Goal: Task Accomplishment & Management: Manage account settings

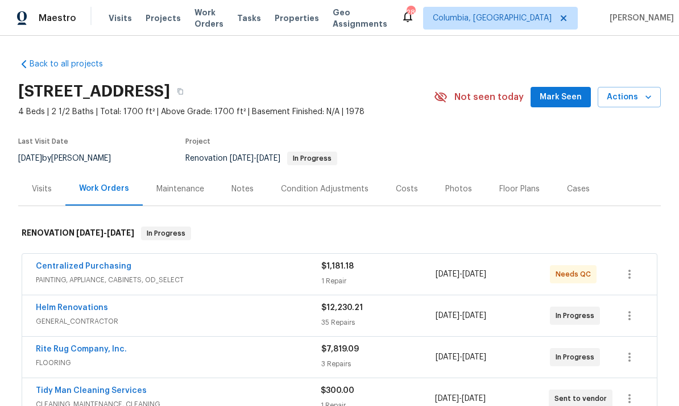
scroll to position [-1, 0]
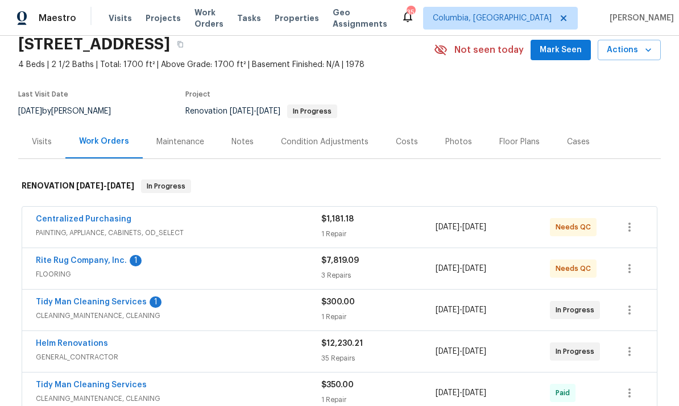
scroll to position [86, 0]
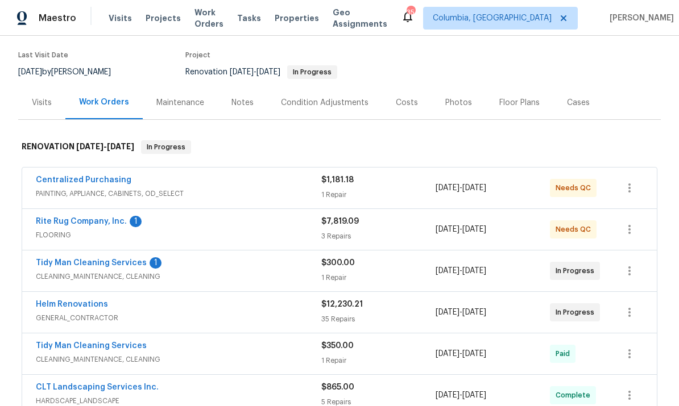
click at [69, 222] on link "Rite Rug Company, Inc." at bounding box center [81, 222] width 91 height 8
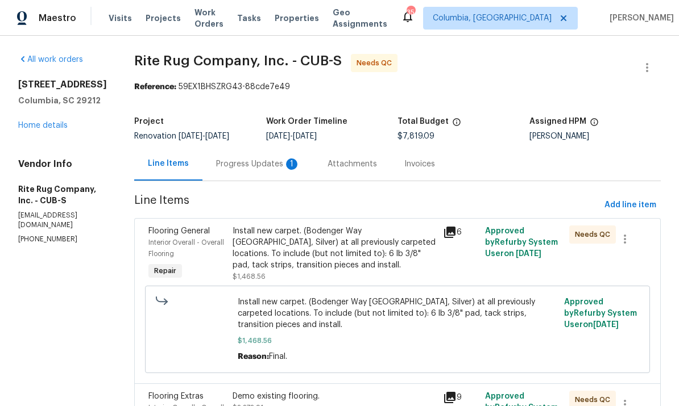
click at [260, 172] on div "Progress Updates 1" at bounding box center [257, 164] width 111 height 34
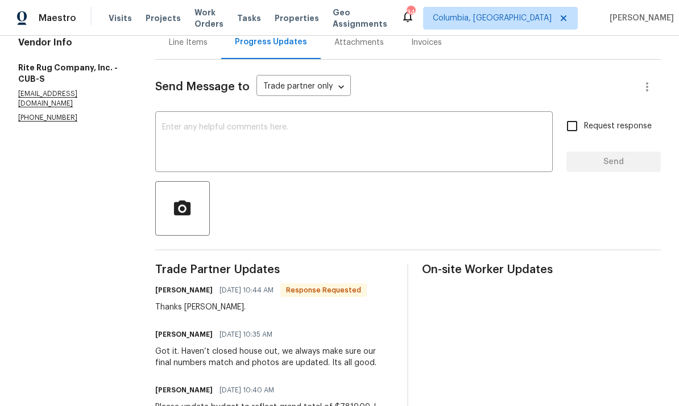
scroll to position [49, 0]
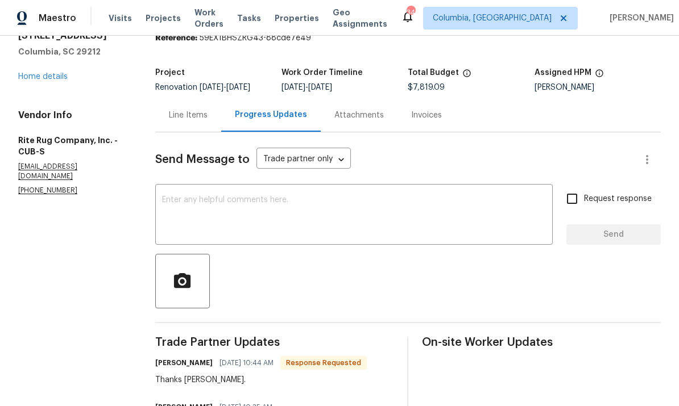
click at [186, 132] on div "Line Items" at bounding box center [188, 115] width 66 height 34
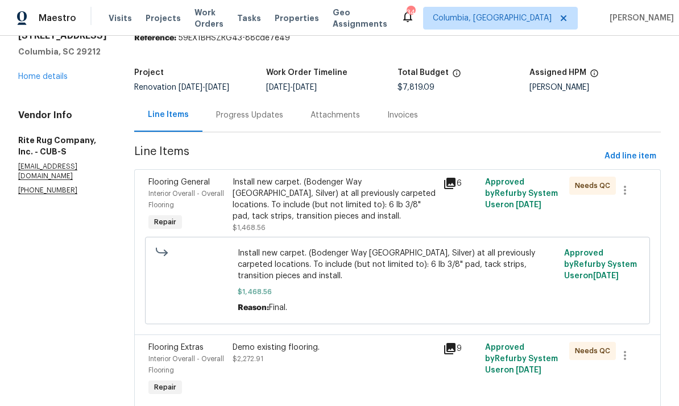
click at [342, 211] on div "Install new carpet. (Bodenger Way 945 Winter Ash, Silver) at all previously car…" at bounding box center [333, 199] width 203 height 45
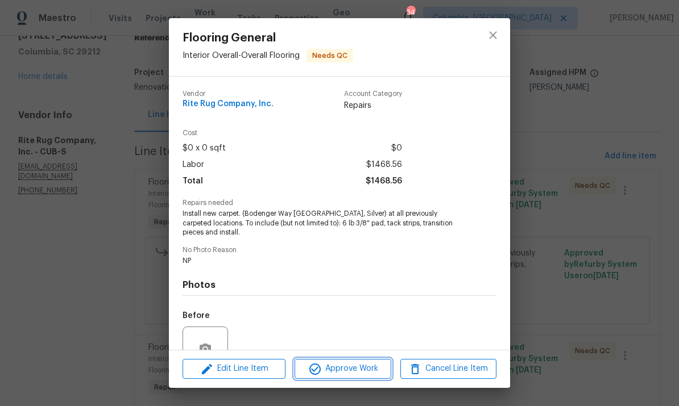
click at [350, 368] on span "Approve Work" at bounding box center [342, 369] width 89 height 14
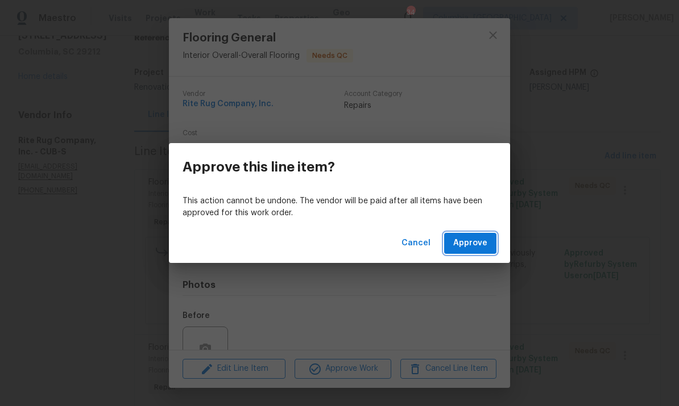
click at [479, 248] on span "Approve" at bounding box center [470, 243] width 34 height 14
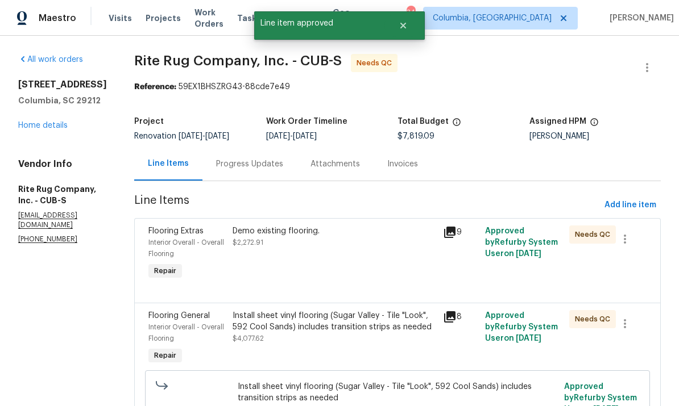
click at [344, 248] on div "Demo existing flooring. $2,272.91" at bounding box center [333, 237] width 203 height 23
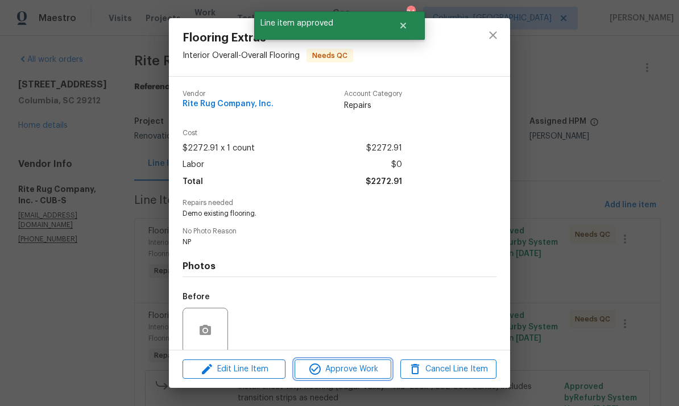
click at [363, 375] on span "Approve Work" at bounding box center [342, 370] width 89 height 14
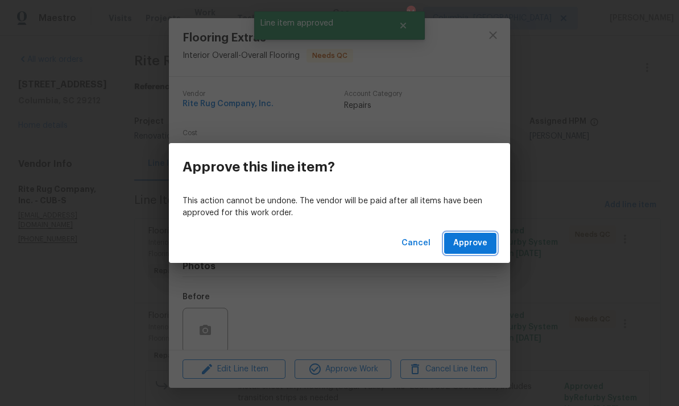
click at [473, 247] on span "Approve" at bounding box center [470, 243] width 34 height 14
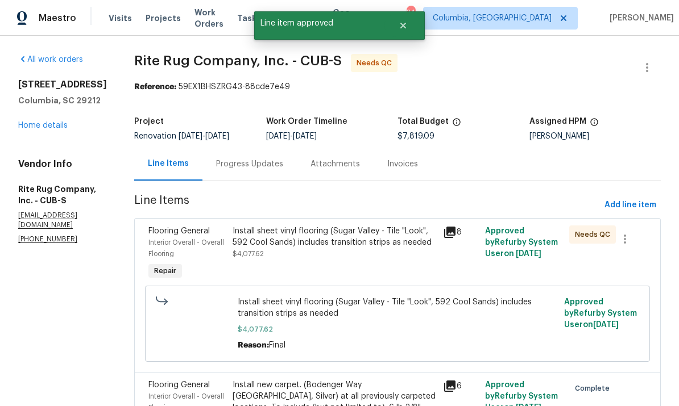
click at [340, 263] on div "Install sheet vinyl flooring (Sugar Valley - Tile "Look", 592 Cool Sands) inclu…" at bounding box center [334, 254] width 210 height 64
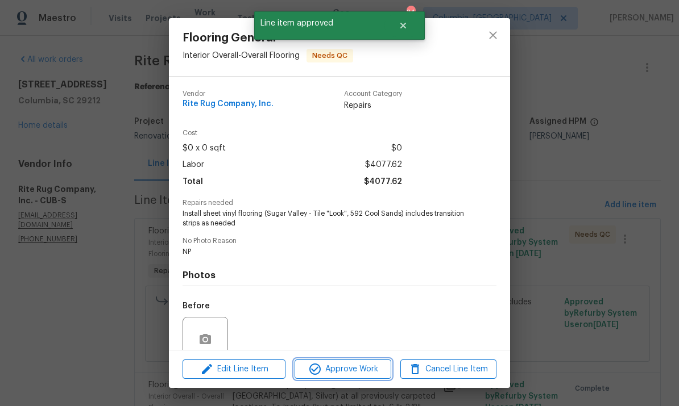
click at [356, 369] on span "Approve Work" at bounding box center [342, 370] width 89 height 14
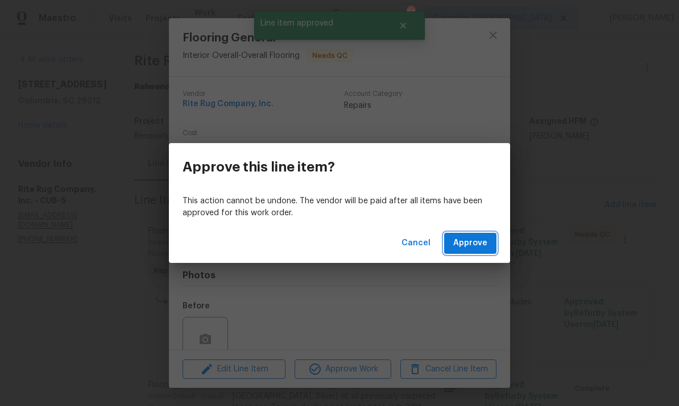
click at [469, 244] on span "Approve" at bounding box center [470, 243] width 34 height 14
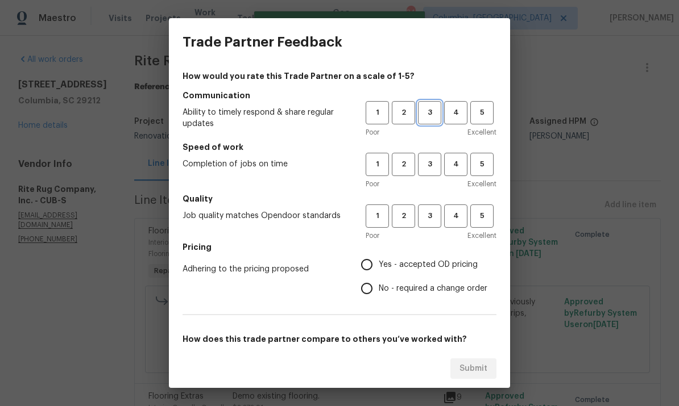
click at [431, 110] on span "3" at bounding box center [429, 112] width 21 height 13
click at [433, 164] on span "3" at bounding box center [429, 164] width 21 height 13
click at [428, 221] on span "3" at bounding box center [429, 216] width 21 height 13
click at [375, 258] on input "Yes - accepted OD pricing" at bounding box center [367, 265] width 24 height 24
radio input "true"
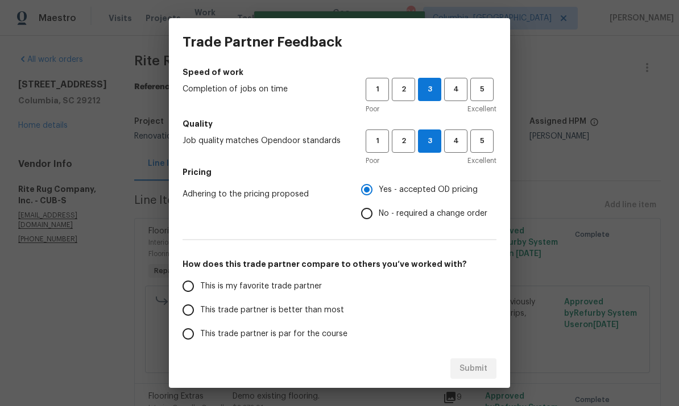
scroll to position [76, 0]
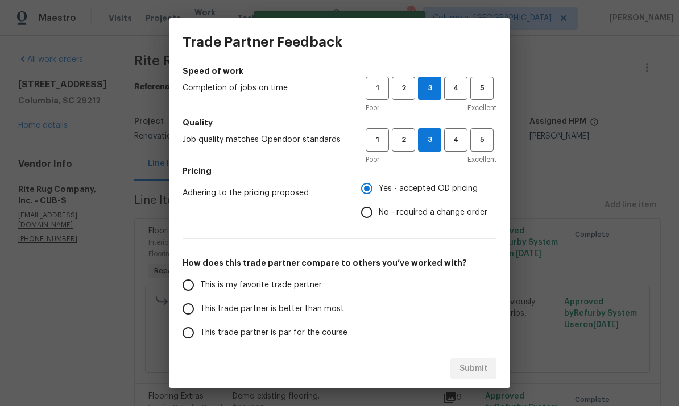
click at [379, 214] on input "No - required a change order" at bounding box center [367, 213] width 24 height 24
radio input "true"
click at [195, 329] on input "This trade partner is par for the course" at bounding box center [188, 333] width 24 height 24
click at [471, 365] on span "Submit" at bounding box center [473, 369] width 28 height 14
radio input "true"
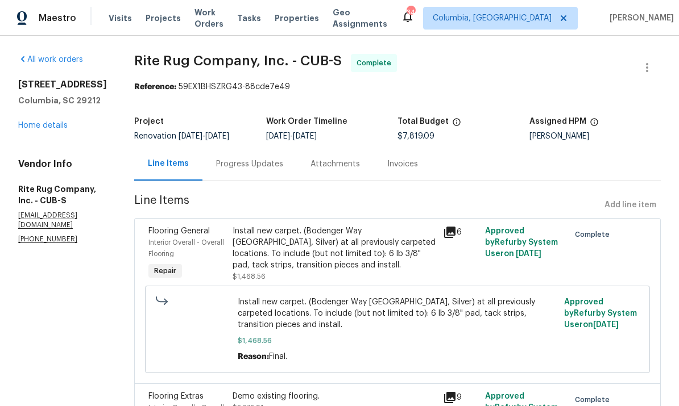
click at [34, 128] on link "Home details" at bounding box center [42, 126] width 49 height 8
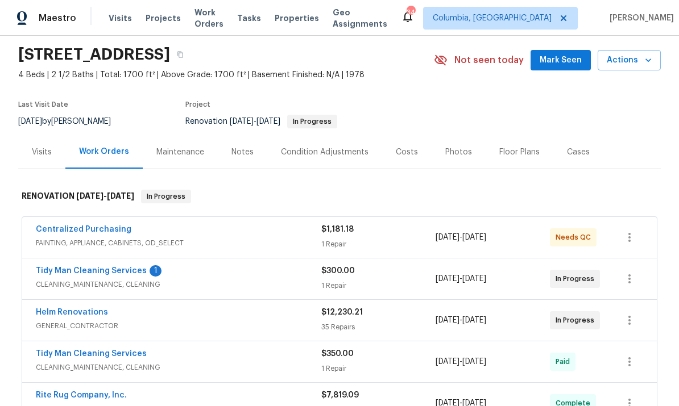
scroll to position [92, 0]
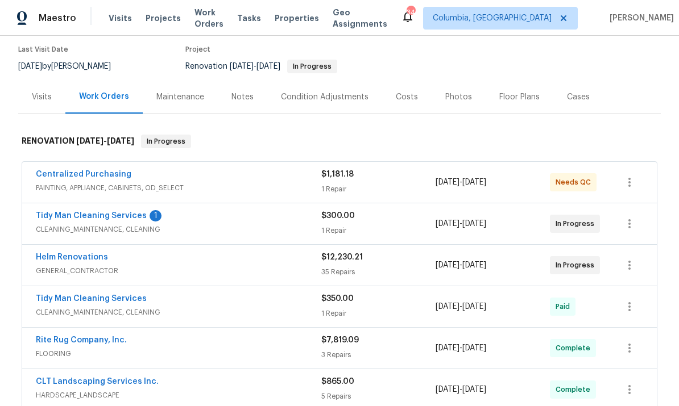
click at [68, 213] on link "Tidy Man Cleaning Services" at bounding box center [91, 216] width 111 height 8
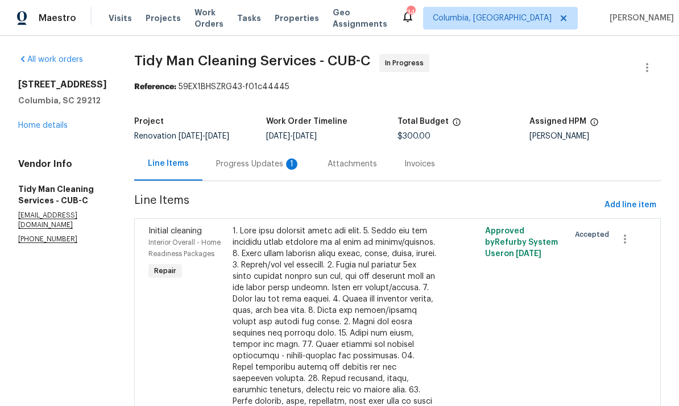
click at [239, 165] on div "Progress Updates 1" at bounding box center [258, 164] width 84 height 11
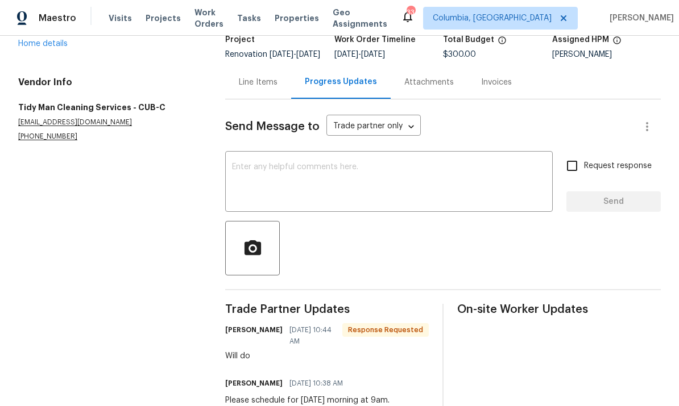
scroll to position [43, 0]
click at [410, 163] on textarea at bounding box center [389, 183] width 314 height 40
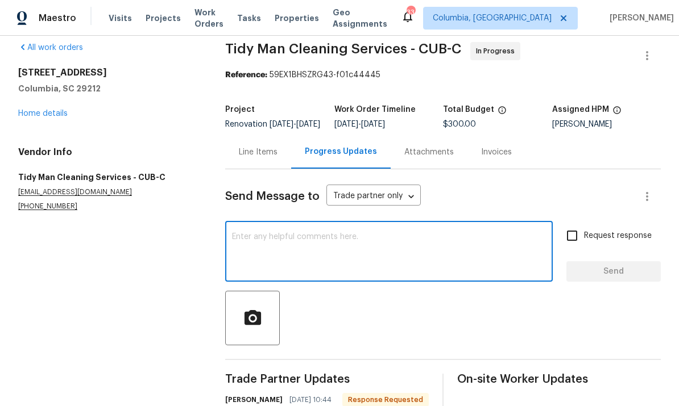
scroll to position [10, 0]
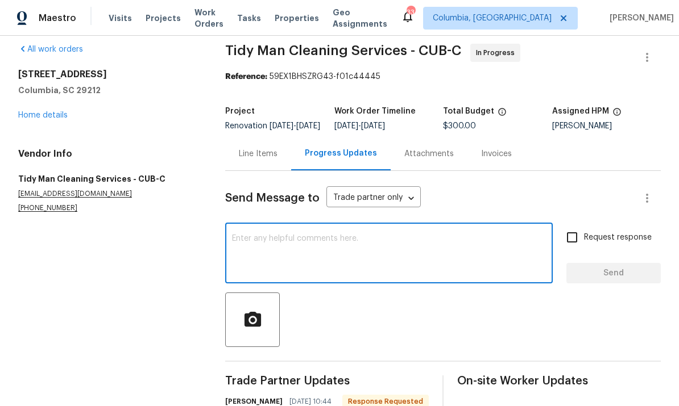
click at [36, 111] on link "Home details" at bounding box center [42, 115] width 49 height 8
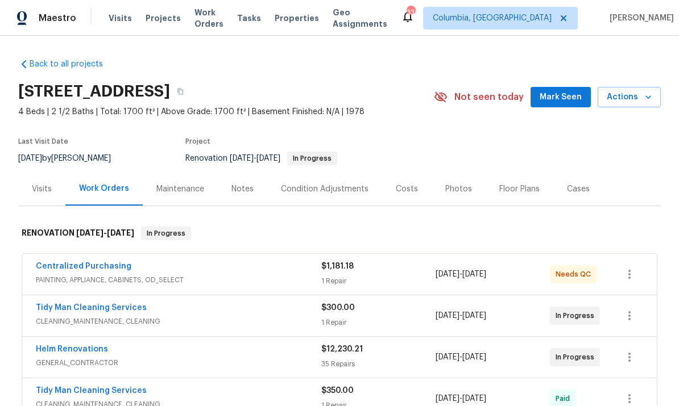
scroll to position [-2, 0]
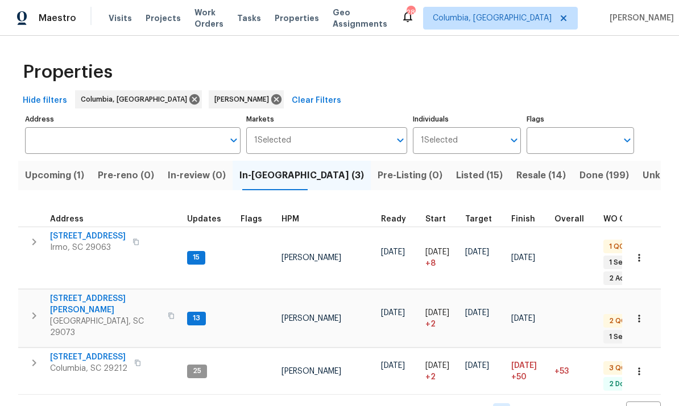
click at [75, 236] on span "[STREET_ADDRESS]" at bounding box center [88, 236] width 76 height 11
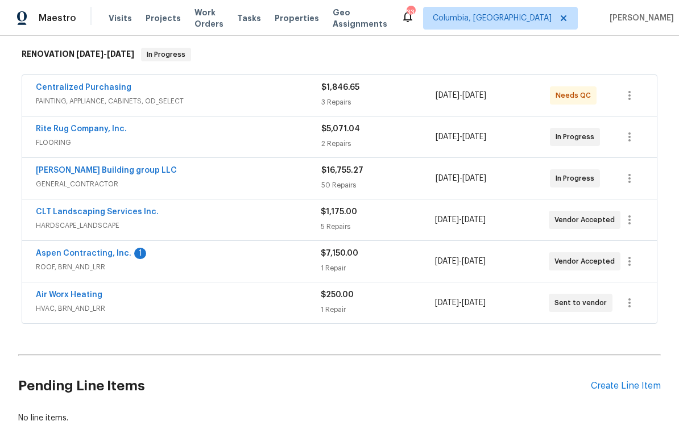
scroll to position [186, 0]
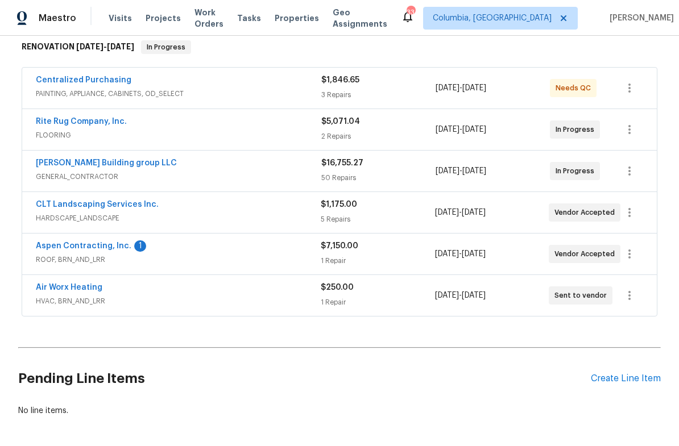
click at [72, 246] on link "Aspen Contracting, Inc." at bounding box center [83, 246] width 95 height 8
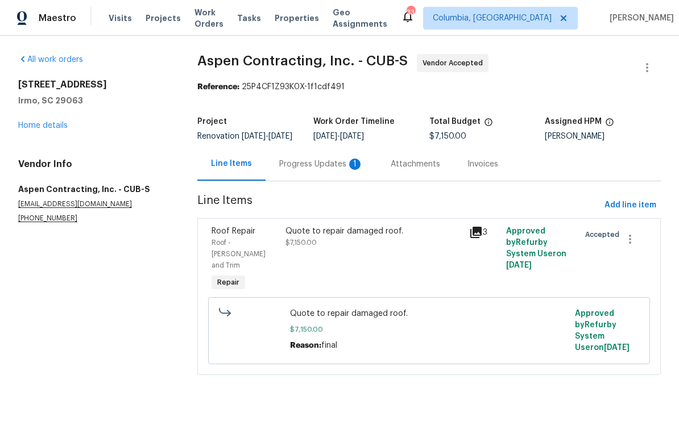
click at [304, 170] on div "Progress Updates 1" at bounding box center [321, 164] width 84 height 11
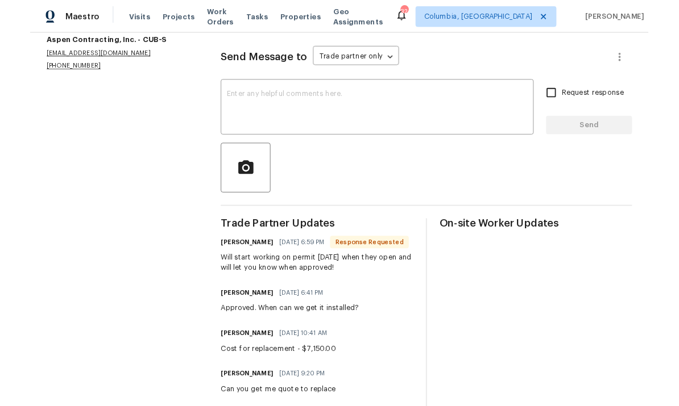
scroll to position [146, 0]
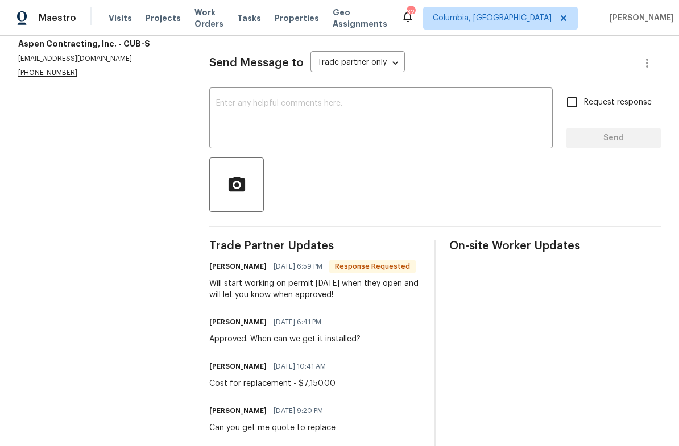
click at [410, 139] on textarea at bounding box center [381, 119] width 330 height 40
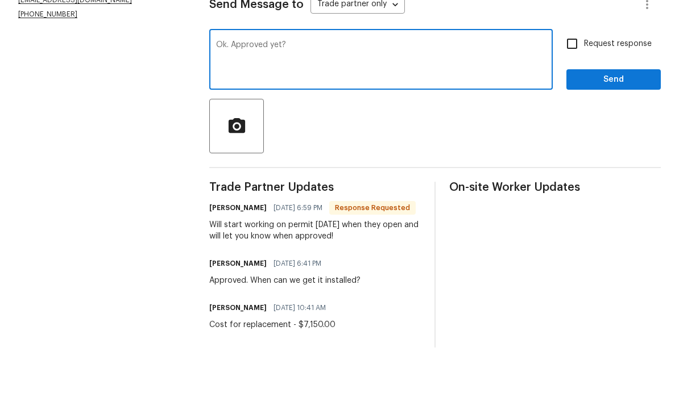
type textarea "Ok. Approved yet?"
click at [612, 131] on span "Send" at bounding box center [613, 138] width 76 height 14
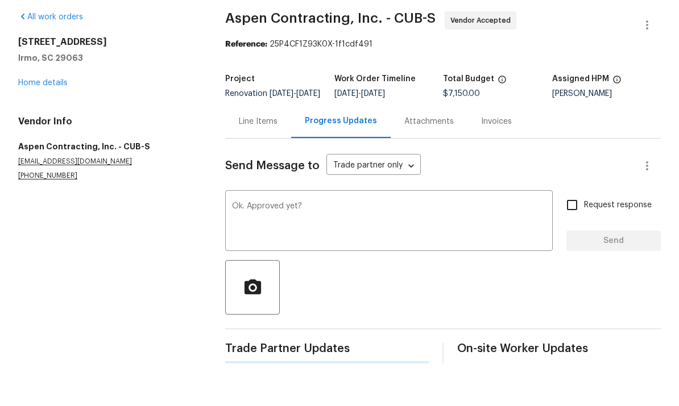
scroll to position [27, 0]
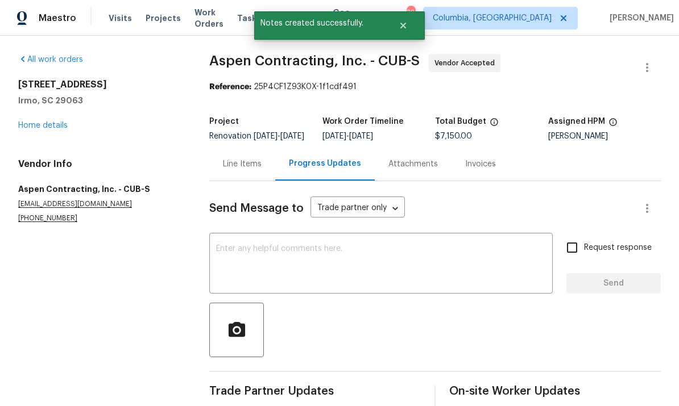
click at [37, 122] on link "Home details" at bounding box center [42, 126] width 49 height 8
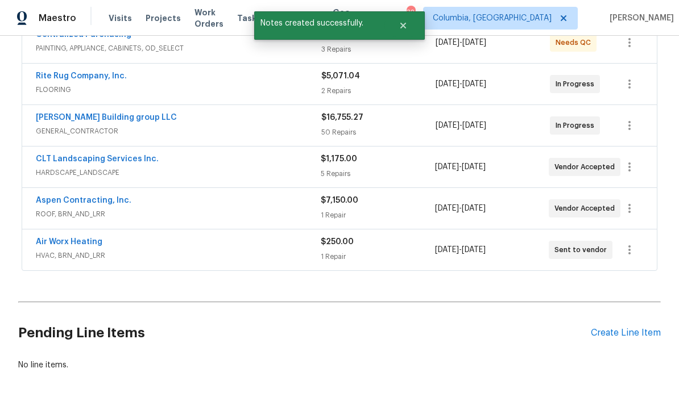
scroll to position [231, 0]
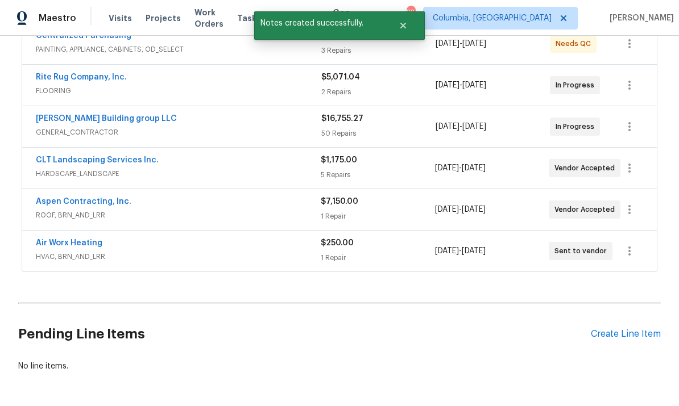
click at [609, 329] on div "Create Line Item" at bounding box center [626, 334] width 70 height 11
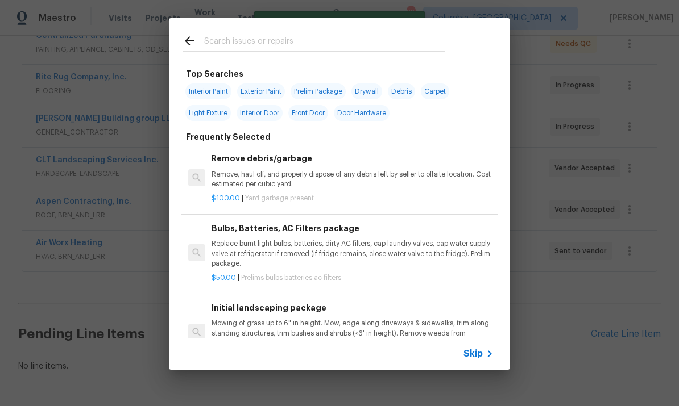
click at [286, 44] on input "text" at bounding box center [324, 42] width 241 height 17
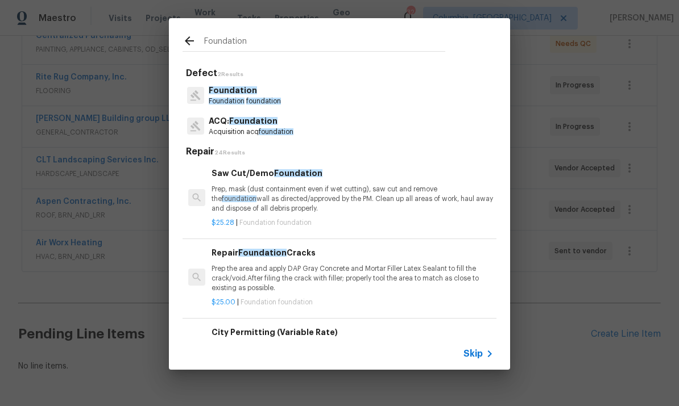
type input "Foundation"
click at [289, 109] on div "Foundation Foundation foundation" at bounding box center [339, 95] width 314 height 31
click at [299, 97] on div "Foundation Foundation foundation" at bounding box center [339, 95] width 314 height 31
click at [252, 105] on span "foundation" at bounding box center [263, 101] width 35 height 7
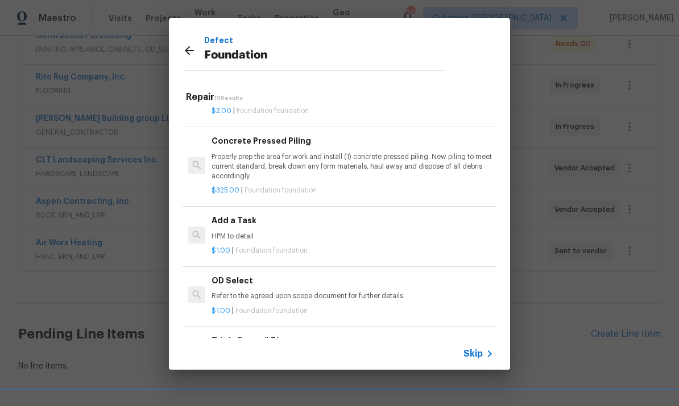
scroll to position [836, 0]
click at [282, 238] on p "HPM to detail" at bounding box center [352, 236] width 282 height 10
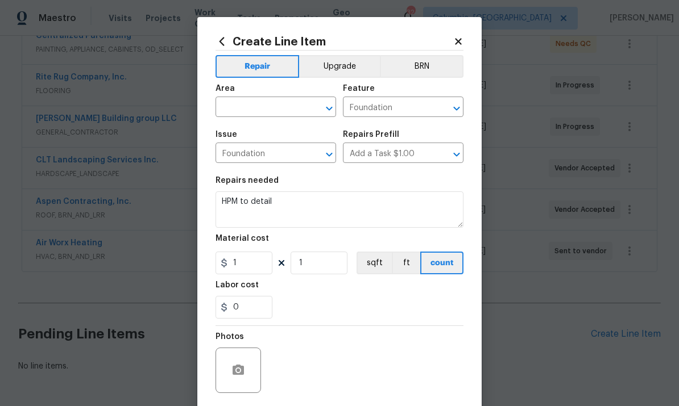
click at [278, 108] on input "text" at bounding box center [259, 108] width 89 height 18
click at [305, 171] on li "Exterior Overall" at bounding box center [275, 180] width 120 height 19
type input "Exterior Overall"
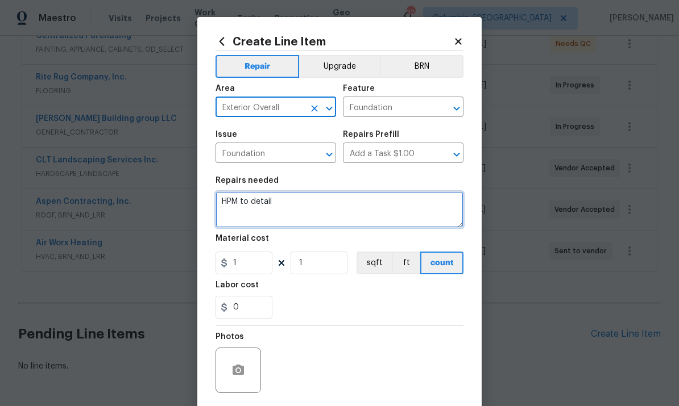
click at [248, 204] on textarea "HPM to detail" at bounding box center [339, 210] width 248 height 36
click at [241, 212] on textarea "HPM to detail" at bounding box center [339, 210] width 248 height 36
click at [241, 211] on textarea "HPM to detail" at bounding box center [339, 210] width 248 height 36
type textarea "H"
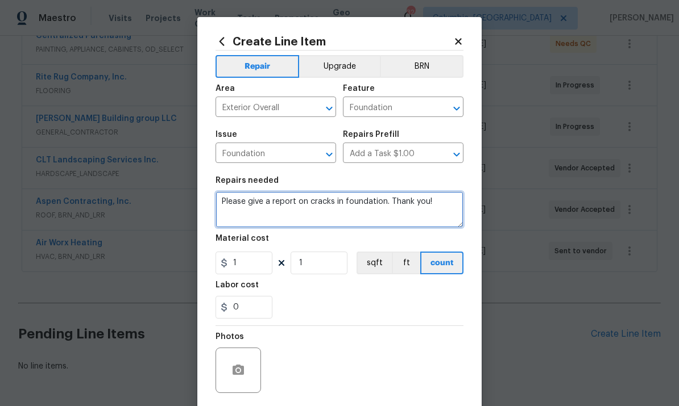
type textarea "Please give a report on cracks in foundation. Thank you!"
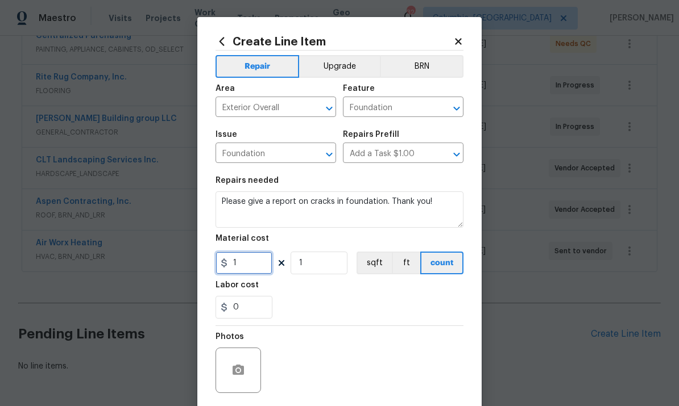
click at [252, 264] on input "1" at bounding box center [243, 263] width 57 height 23
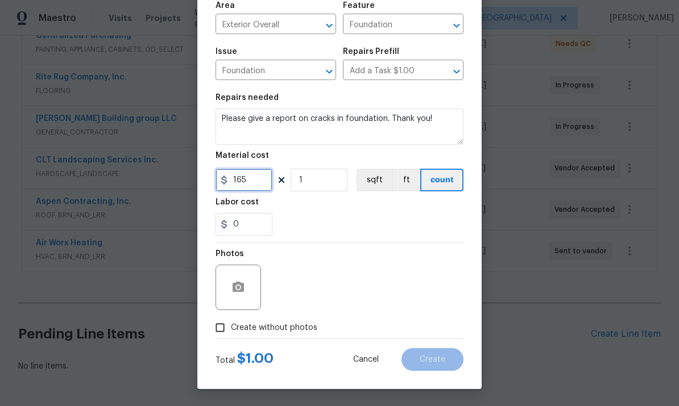
scroll to position [85, 0]
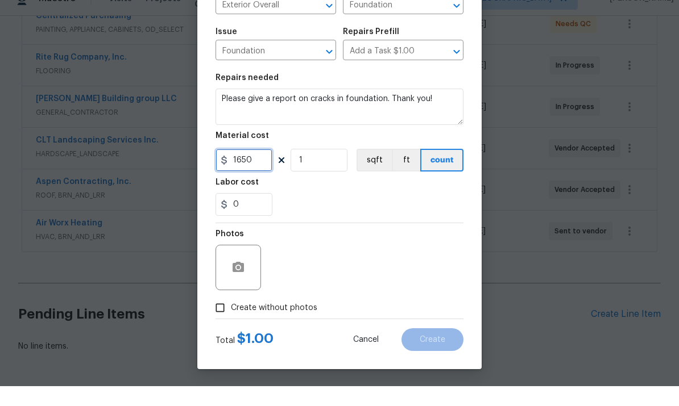
type input "1650"
click at [393, 213] on div "0" at bounding box center [339, 224] width 248 height 23
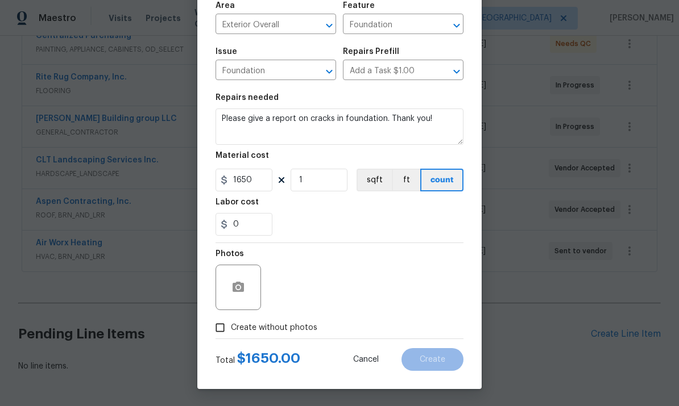
click at [221, 330] on input "Create without photos" at bounding box center [220, 328] width 22 height 22
checkbox input "true"
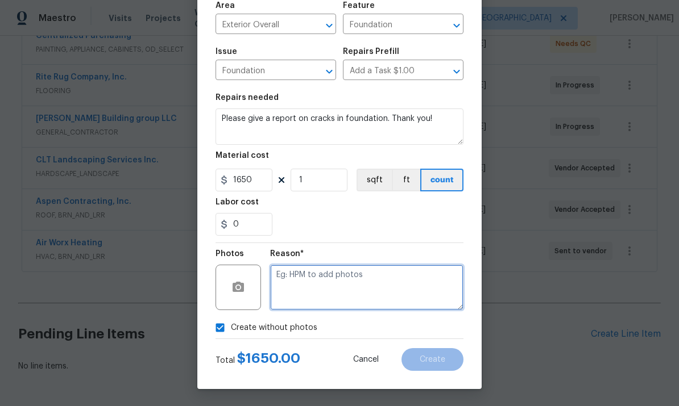
click at [379, 285] on textarea at bounding box center [366, 287] width 193 height 45
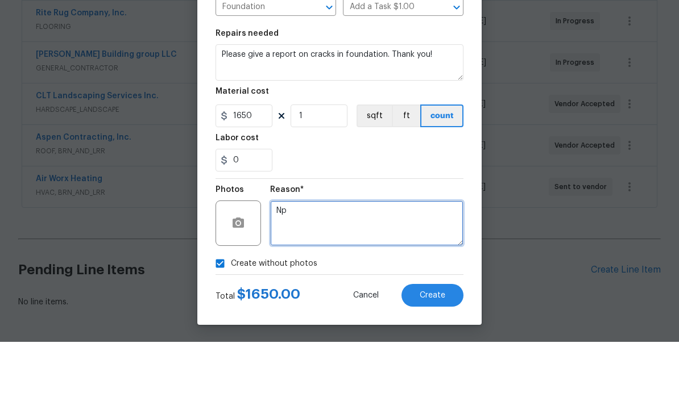
type textarea "Np"
click at [431, 348] on button "Create" at bounding box center [432, 359] width 62 height 23
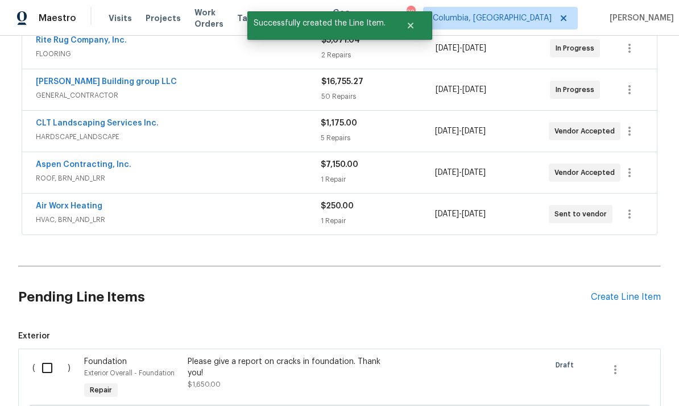
scroll to position [335, 0]
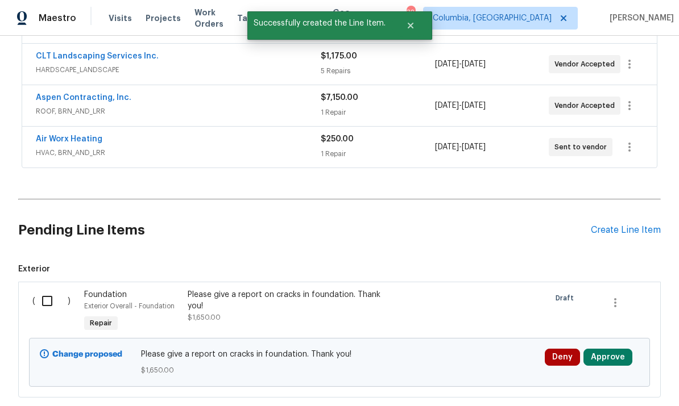
click at [45, 289] on input "checkbox" at bounding box center [51, 301] width 32 height 24
checkbox input "true"
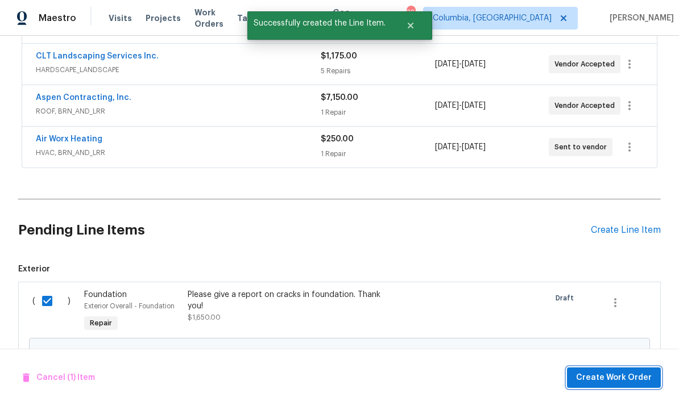
click at [589, 375] on span "Create Work Order" at bounding box center [614, 378] width 76 height 14
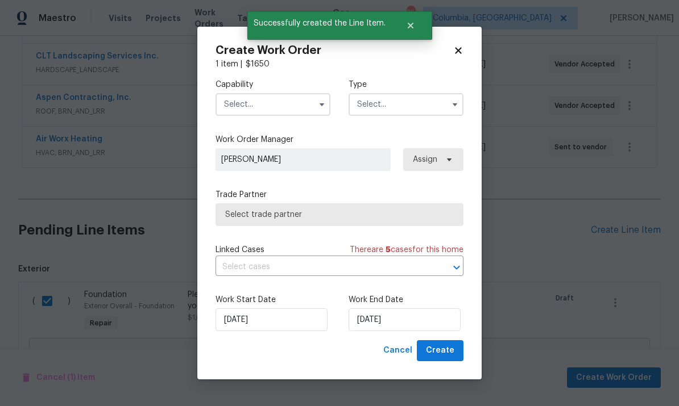
click at [281, 101] on input "text" at bounding box center [272, 104] width 115 height 23
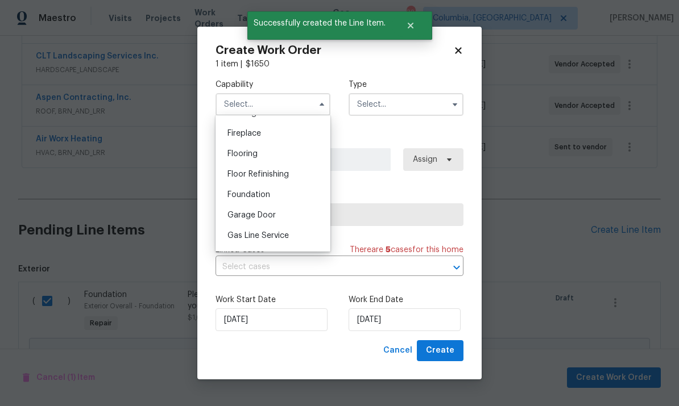
scroll to position [391, 0]
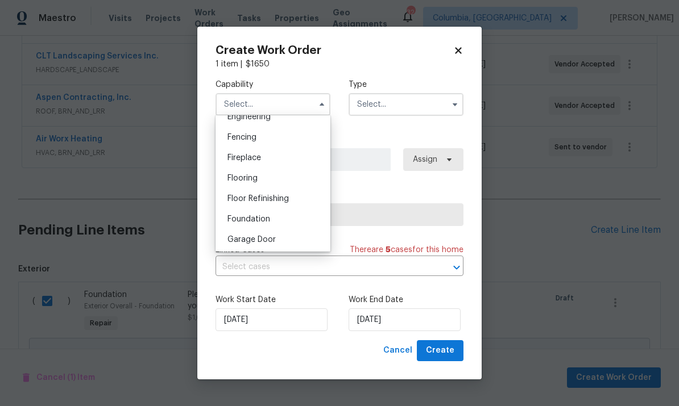
click at [284, 215] on div "Foundation" at bounding box center [272, 219] width 109 height 20
type input "Foundation"
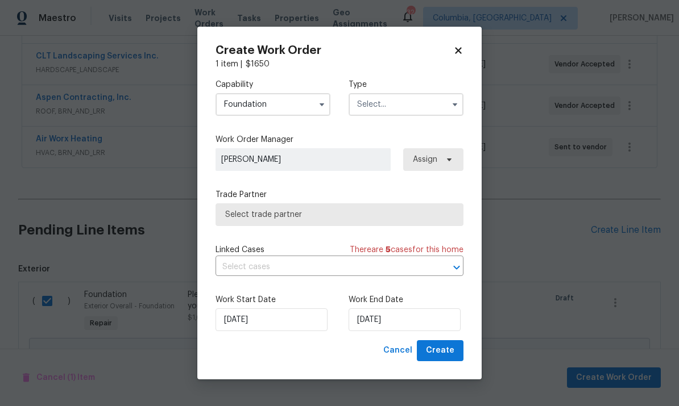
click at [414, 102] on input "text" at bounding box center [405, 104] width 115 height 23
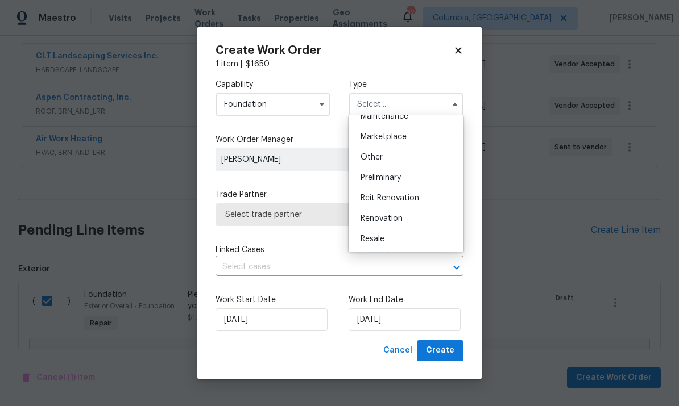
scroll to position [202, 0]
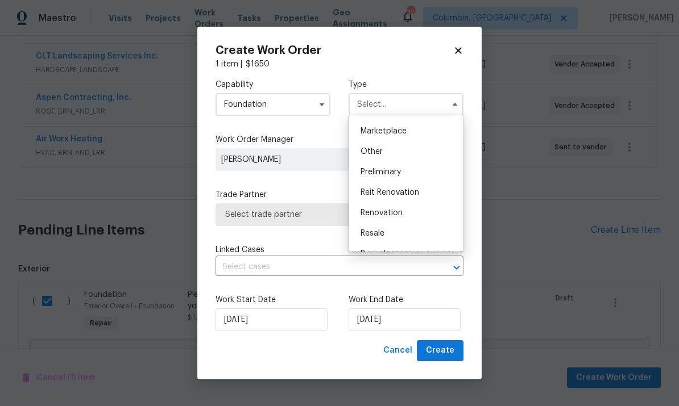
click at [394, 215] on span "Renovation" at bounding box center [381, 213] width 42 height 8
type input "Renovation"
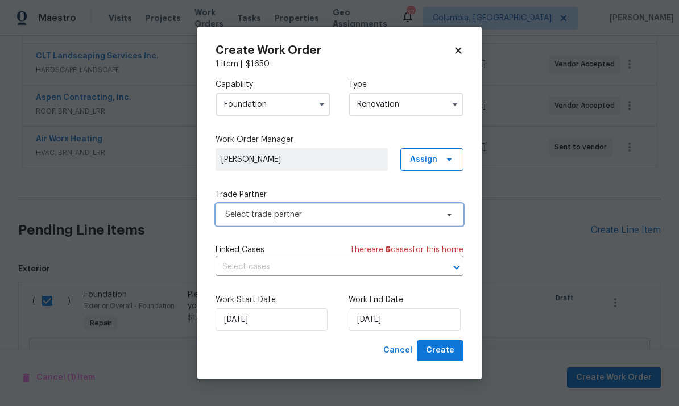
click at [366, 215] on span "Select trade partner" at bounding box center [331, 214] width 212 height 11
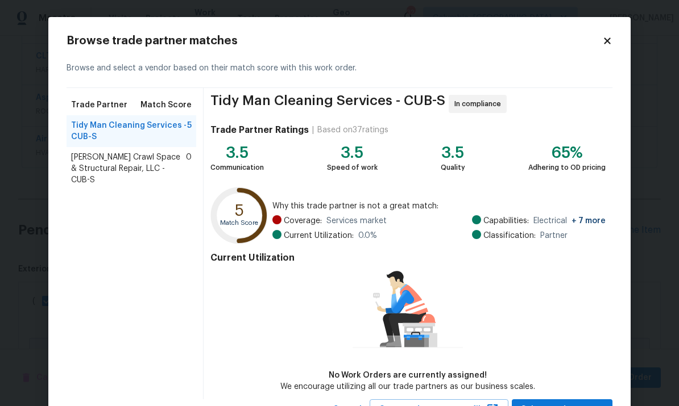
click at [175, 168] on span "[PERSON_NAME] Crawl Space & Structural Repair, LLC - CUB-S" at bounding box center [128, 169] width 115 height 34
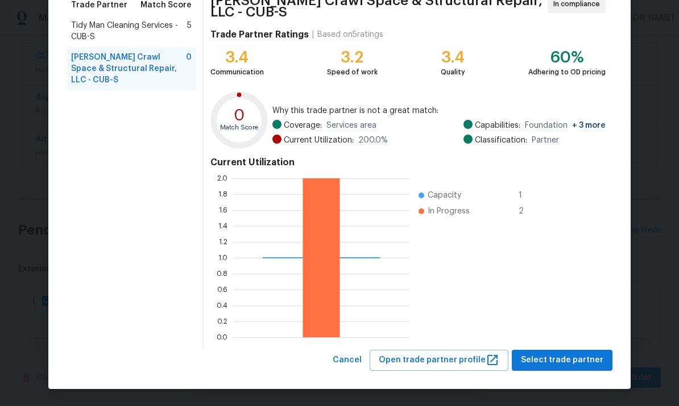
scroll to position [99, 0]
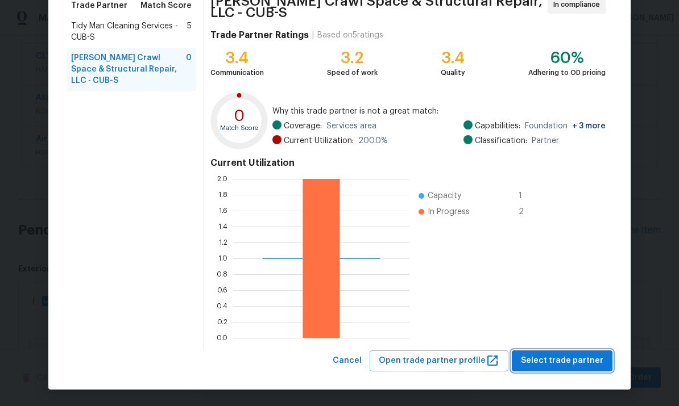
click at [550, 362] on span "Select trade partner" at bounding box center [562, 361] width 82 height 14
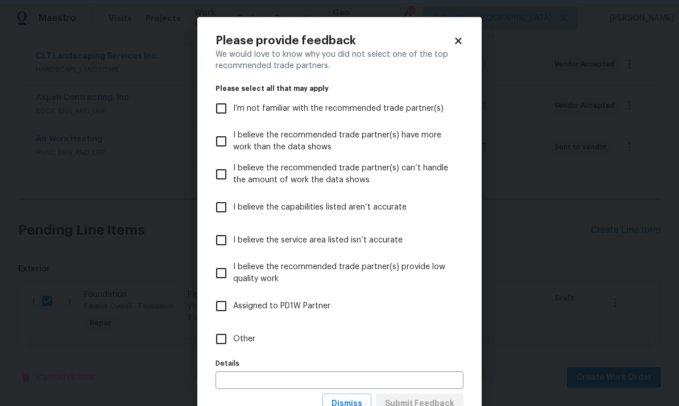
scroll to position [0, 0]
click at [232, 335] on input "Other" at bounding box center [221, 339] width 24 height 24
checkbox input "true"
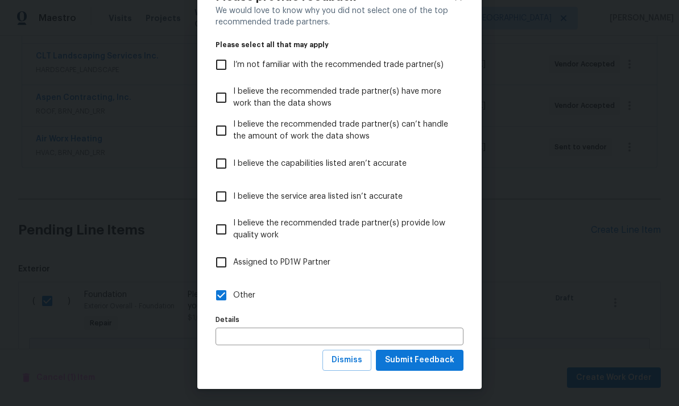
scroll to position [44, 0]
click at [404, 367] on span "Submit Feedback" at bounding box center [419, 361] width 69 height 14
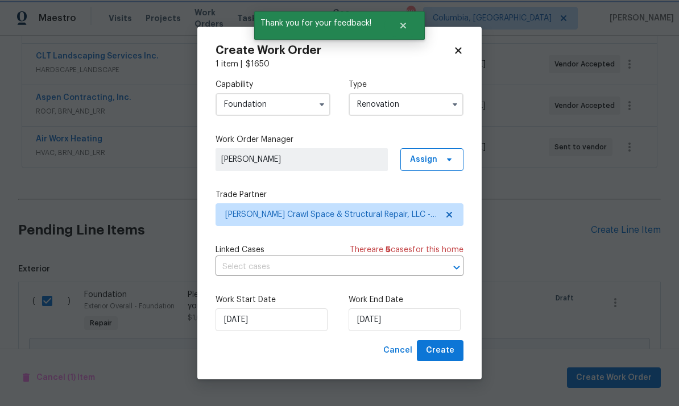
scroll to position [0, 0]
click at [426, 328] on input "[DATE]" at bounding box center [404, 320] width 112 height 23
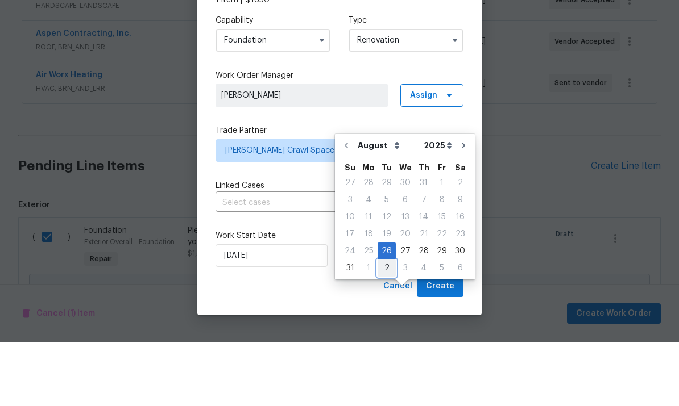
click at [382, 325] on div "2" at bounding box center [386, 333] width 18 height 16
type input "[DATE]"
select select "8"
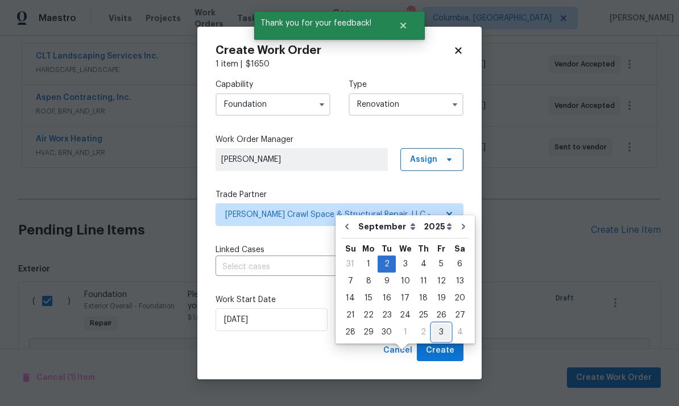
click at [444, 324] on div "28 29 30 1 2 3 4" at bounding box center [405, 332] width 128 height 17
click at [384, 256] on div "2" at bounding box center [386, 264] width 18 height 16
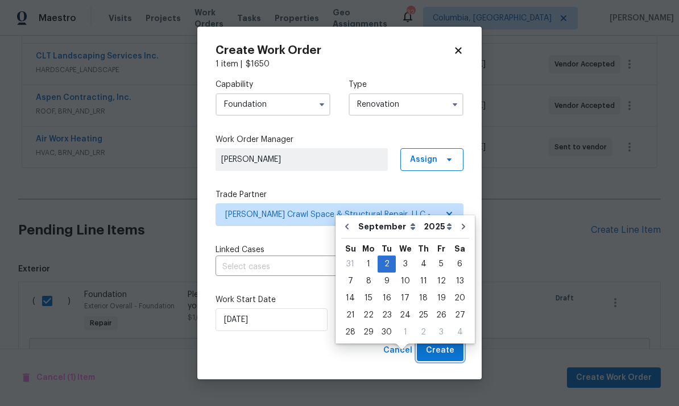
click at [440, 358] on span "Create" at bounding box center [440, 351] width 28 height 14
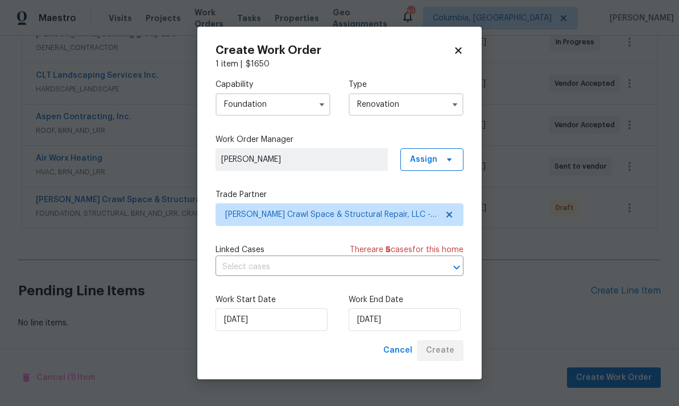
scroll to position [272, 0]
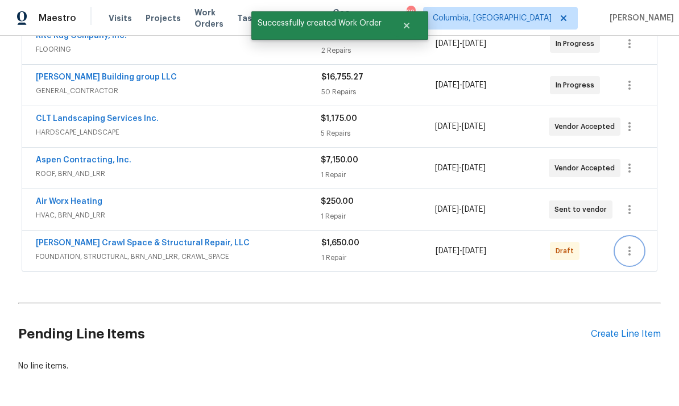
click at [635, 244] on icon "button" at bounding box center [629, 251] width 14 height 14
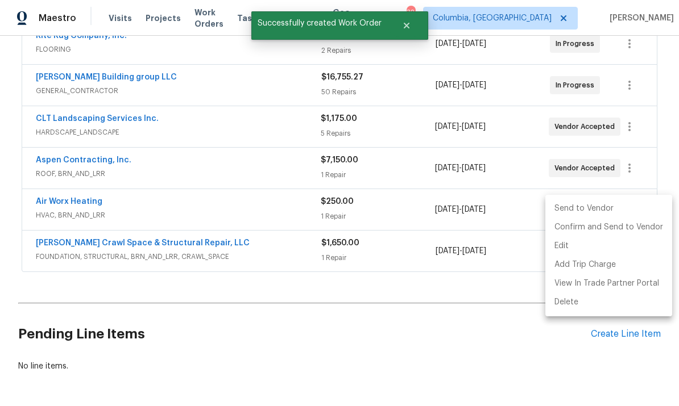
click at [570, 212] on li "Send to Vendor" at bounding box center [608, 209] width 127 height 19
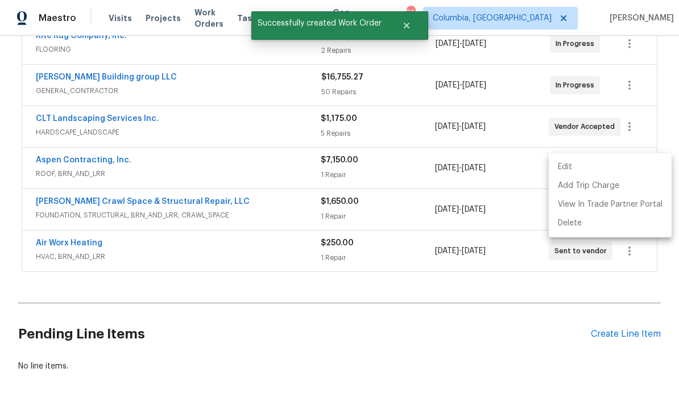
click at [394, 259] on div at bounding box center [339, 203] width 679 height 406
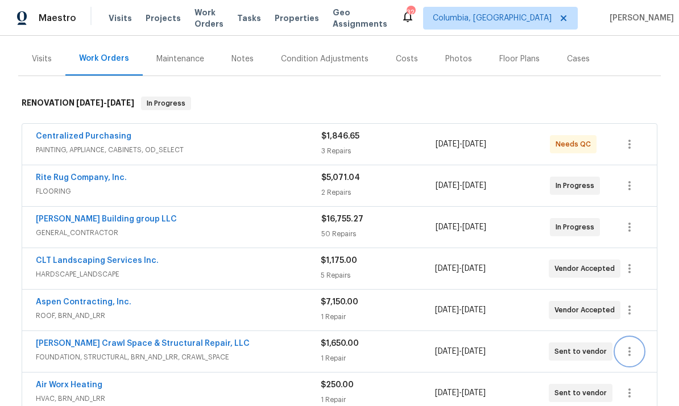
scroll to position [133, 0]
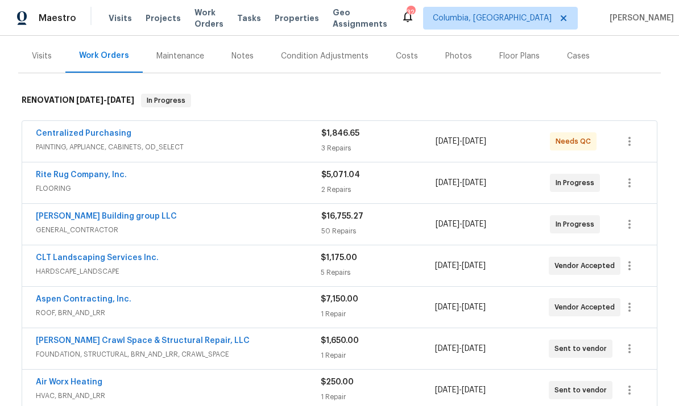
click at [124, 213] on link "[PERSON_NAME] Building group LLC" at bounding box center [106, 217] width 141 height 8
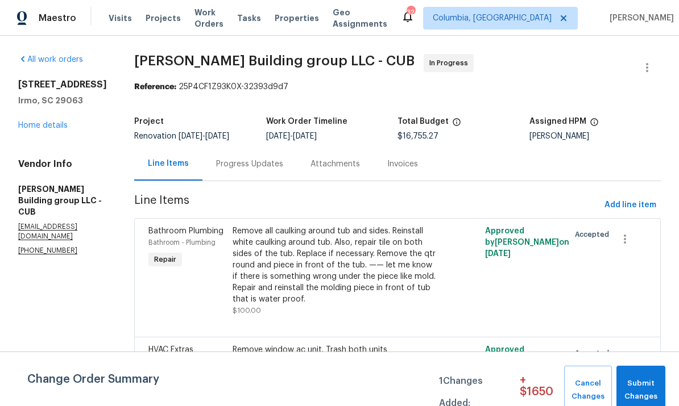
click at [243, 171] on div "Progress Updates" at bounding box center [249, 164] width 94 height 34
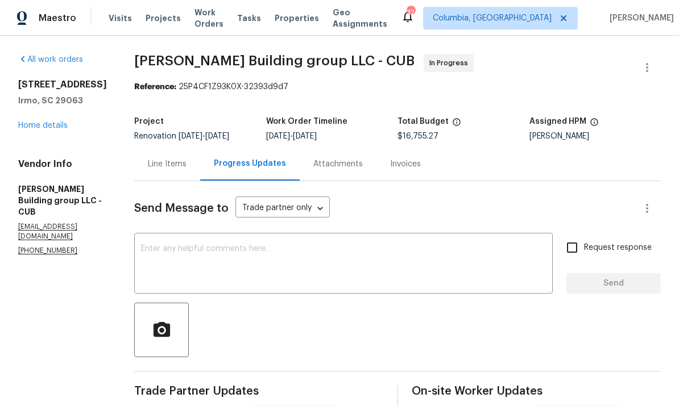
click at [369, 264] on textarea at bounding box center [343, 265] width 405 height 40
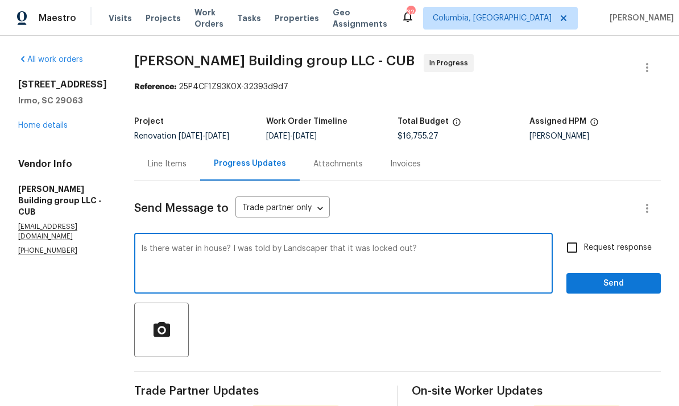
type textarea "Is there water in house? I was told by Landscaper that it was locked out?"
click at [613, 284] on span "Send" at bounding box center [613, 284] width 76 height 14
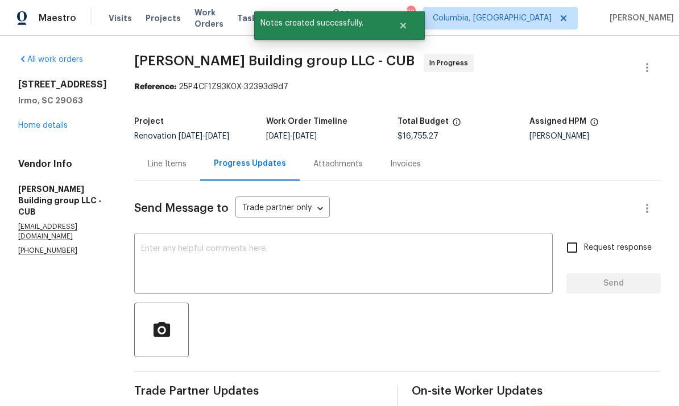
click at [49, 126] on link "Home details" at bounding box center [42, 126] width 49 height 8
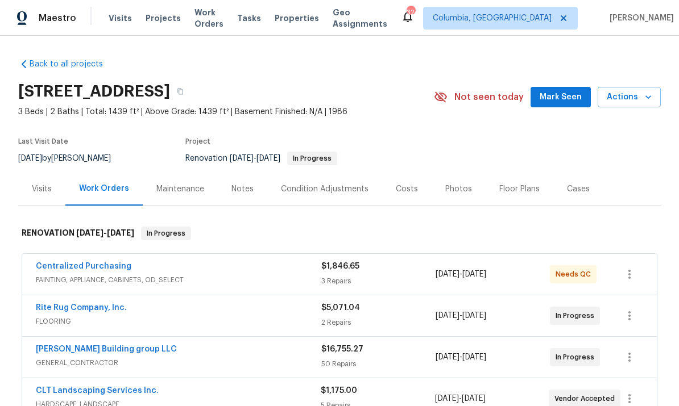
click at [91, 349] on link "[PERSON_NAME] Building group LLC" at bounding box center [106, 350] width 141 height 8
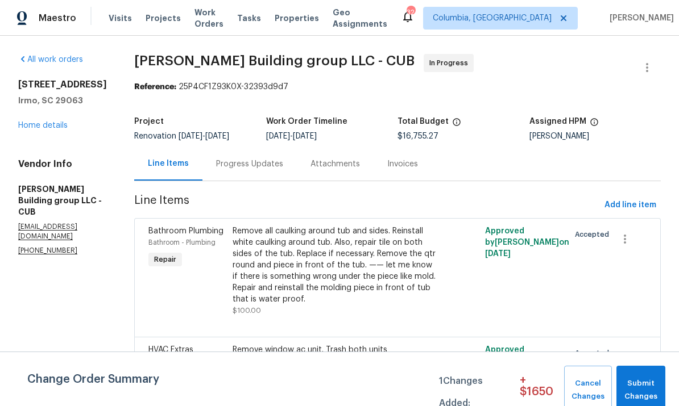
click at [241, 171] on div "Progress Updates" at bounding box center [249, 164] width 94 height 34
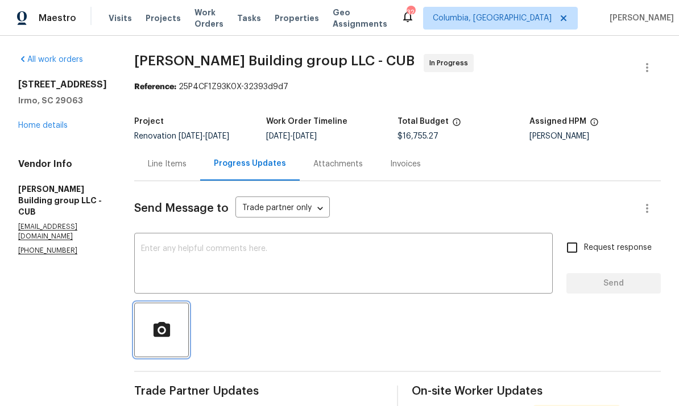
click at [147, 314] on button "button" at bounding box center [161, 330] width 55 height 55
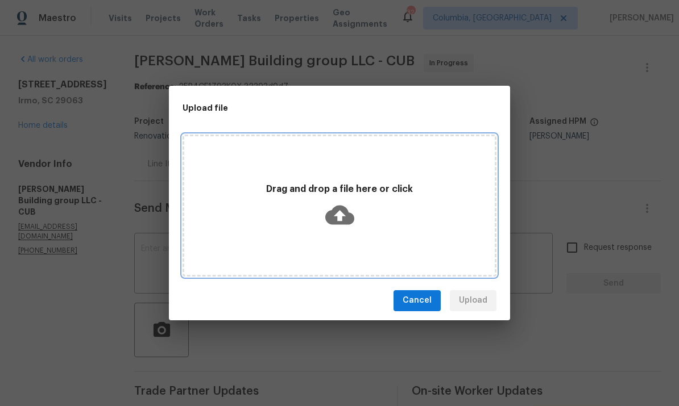
click at [342, 221] on icon at bounding box center [339, 214] width 29 height 19
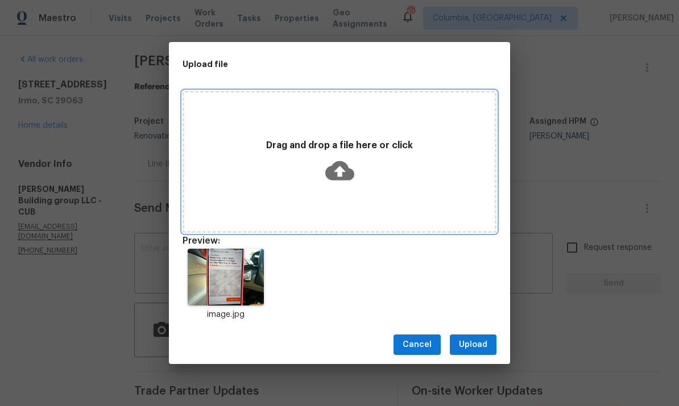
click at [340, 158] on icon at bounding box center [339, 170] width 29 height 29
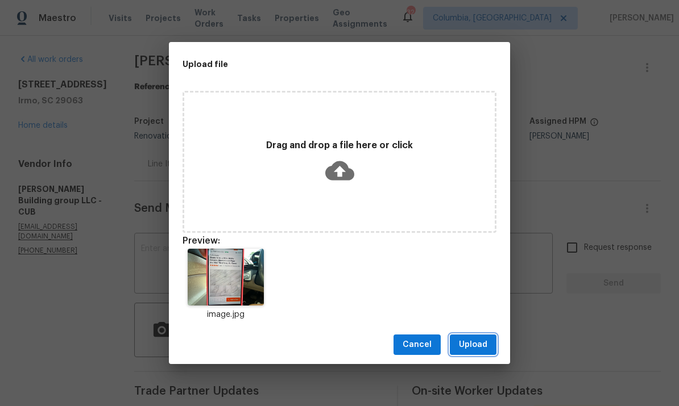
click at [483, 346] on span "Upload" at bounding box center [473, 345] width 28 height 14
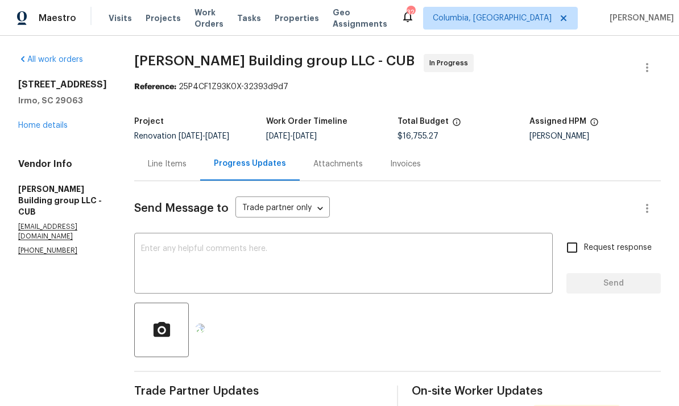
click at [205, 331] on img at bounding box center [200, 328] width 9 height 9
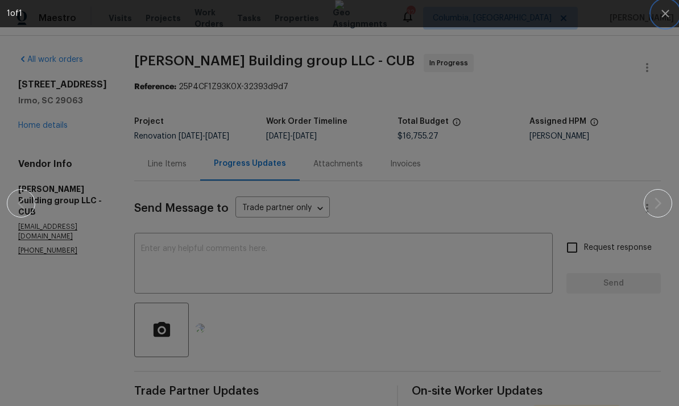
click at [667, 12] on icon "button" at bounding box center [664, 13] width 7 height 7
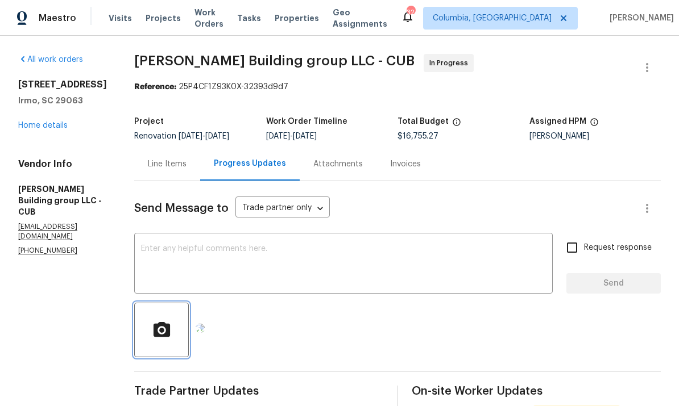
click at [160, 313] on button "button" at bounding box center [161, 330] width 55 height 55
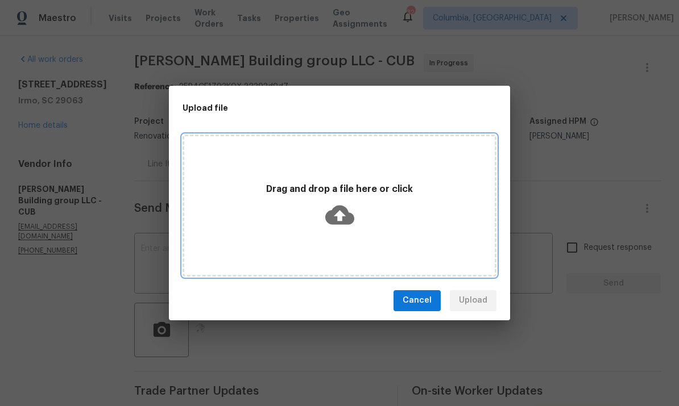
click at [337, 206] on icon at bounding box center [339, 214] width 29 height 19
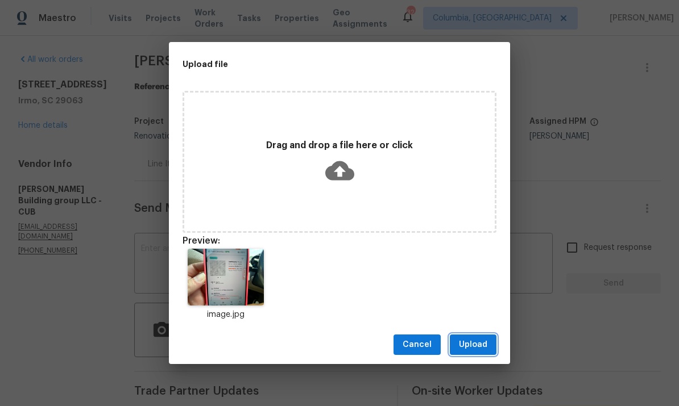
click at [473, 344] on span "Upload" at bounding box center [473, 345] width 28 height 14
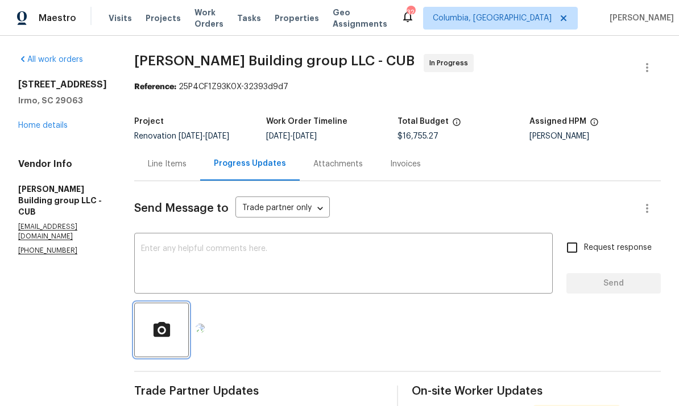
click at [156, 330] on icon "button" at bounding box center [161, 329] width 16 height 15
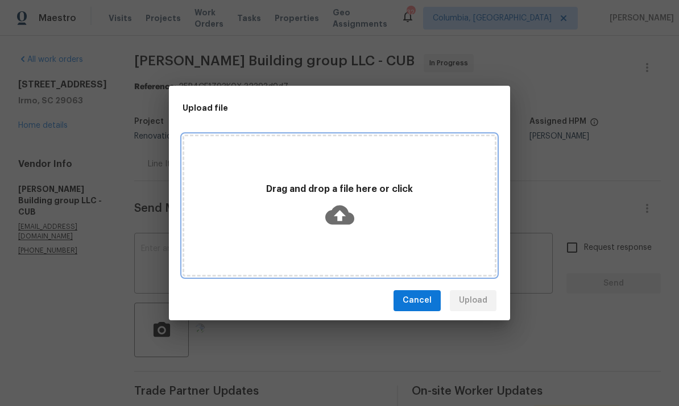
click at [339, 218] on icon at bounding box center [339, 215] width 29 height 29
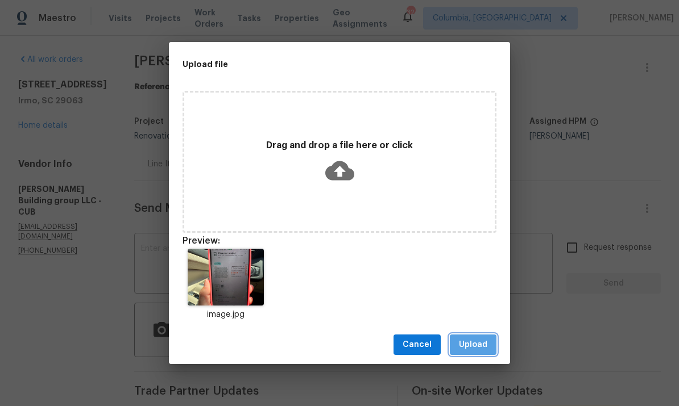
click at [471, 347] on span "Upload" at bounding box center [473, 345] width 28 height 14
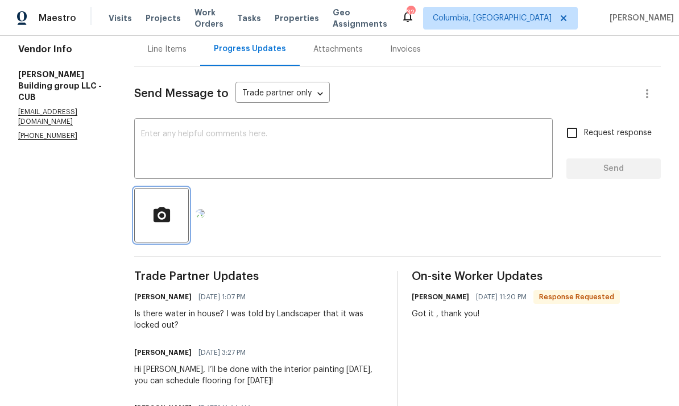
scroll to position [117, 0]
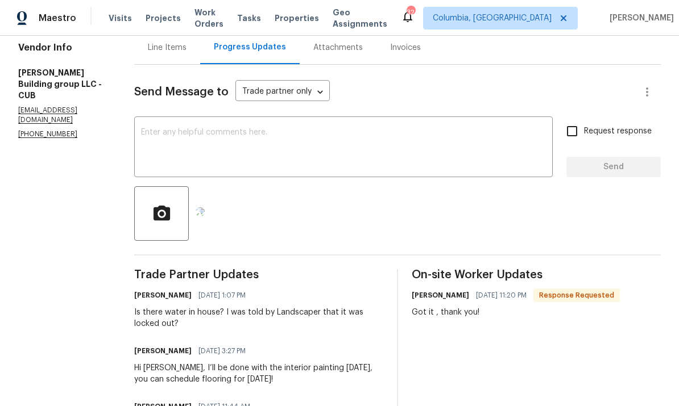
click at [205, 215] on img at bounding box center [200, 211] width 9 height 9
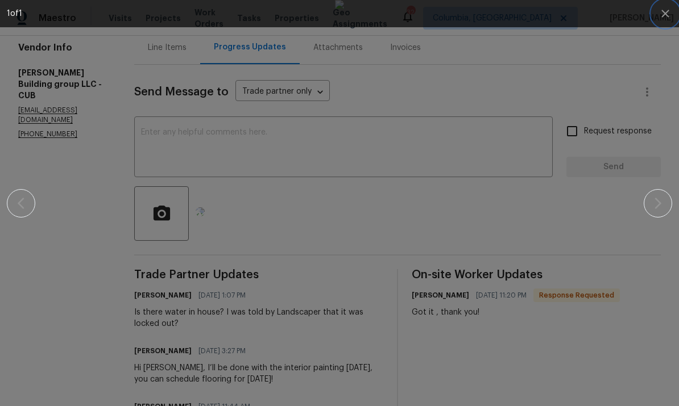
click at [663, 15] on icon "button" at bounding box center [664, 13] width 7 height 7
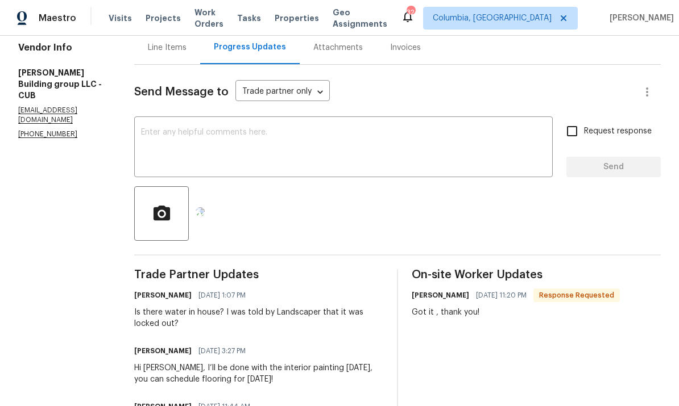
click at [270, 154] on textarea at bounding box center [343, 148] width 405 height 40
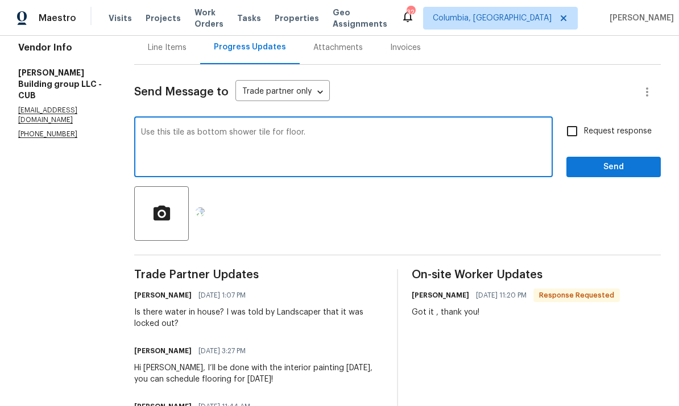
type textarea "Use this tile as bottom shower tile for floor."
click at [627, 166] on span "Send" at bounding box center [613, 167] width 76 height 14
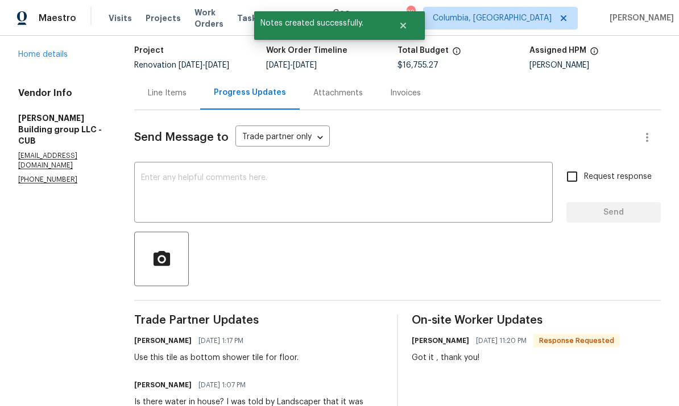
scroll to position [125, 0]
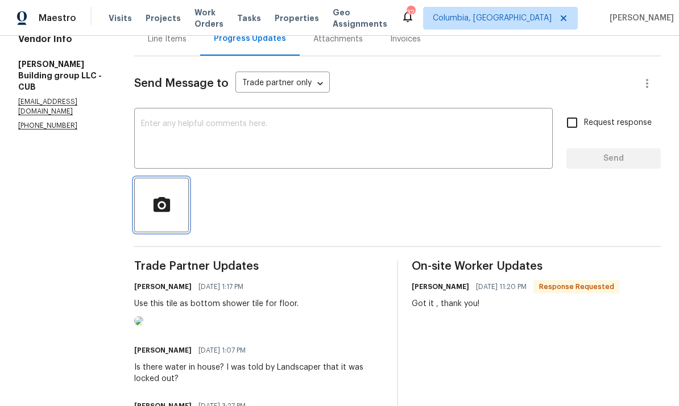
click at [143, 215] on span "button" at bounding box center [161, 206] width 36 height 20
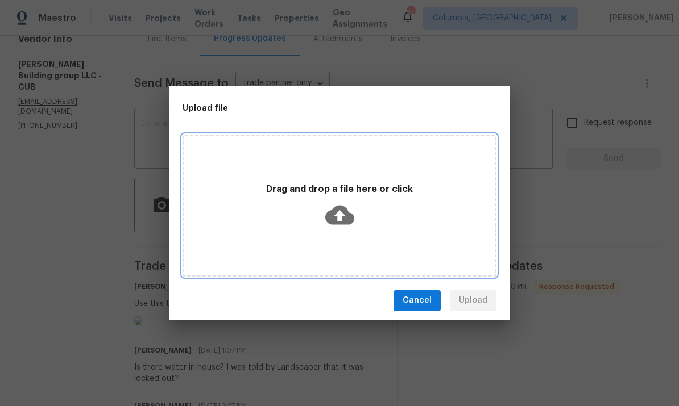
click at [339, 222] on icon at bounding box center [339, 214] width 29 height 19
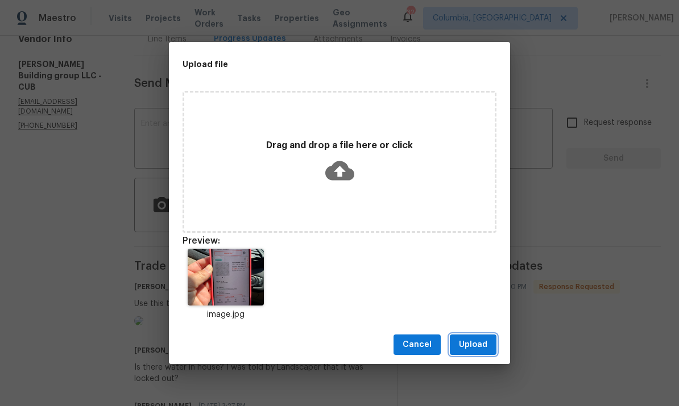
click at [475, 340] on span "Upload" at bounding box center [473, 345] width 28 height 14
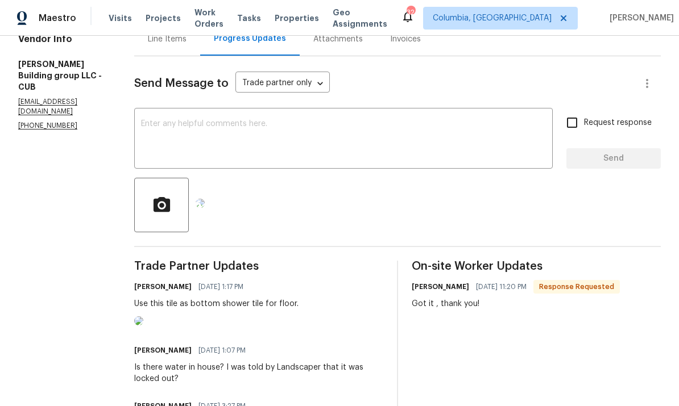
click at [290, 147] on textarea at bounding box center [343, 140] width 405 height 40
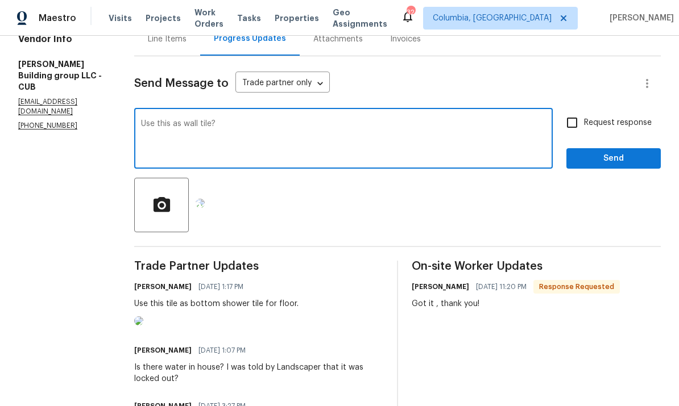
type textarea "Use this as wall tile?"
click at [609, 160] on span "Send" at bounding box center [613, 159] width 76 height 14
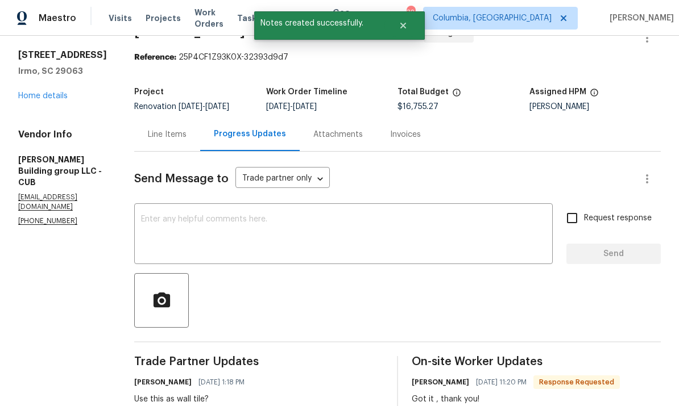
click at [377, 238] on textarea at bounding box center [343, 235] width 405 height 40
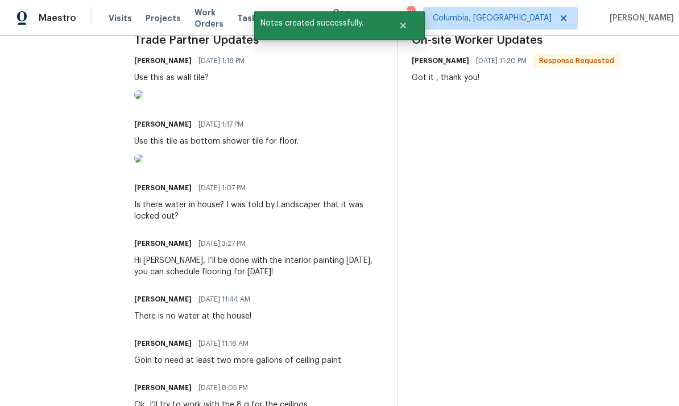
scroll to position [361, 0]
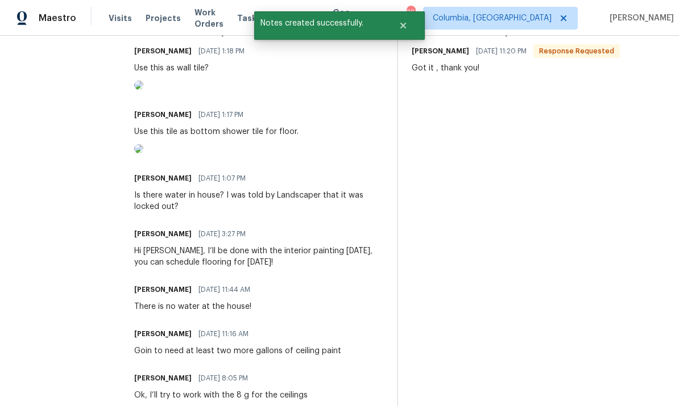
click at [143, 153] on img at bounding box center [138, 148] width 9 height 9
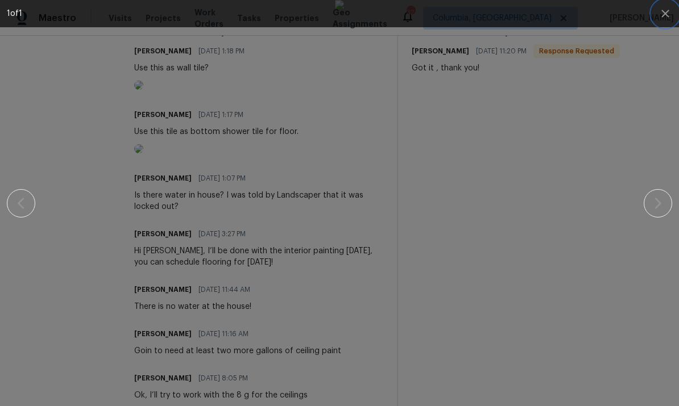
click at [667, 13] on icon "button" at bounding box center [665, 14] width 14 height 14
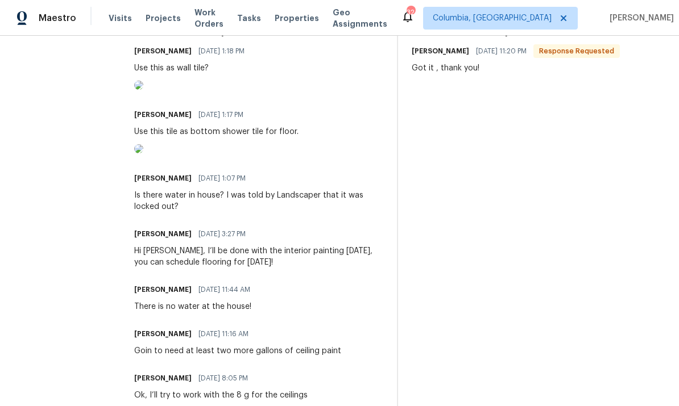
click at [143, 90] on img at bounding box center [138, 85] width 9 height 9
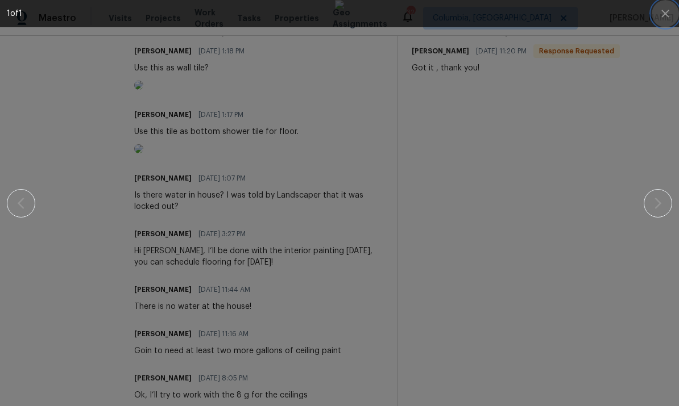
click at [669, 14] on icon "button" at bounding box center [665, 14] width 14 height 14
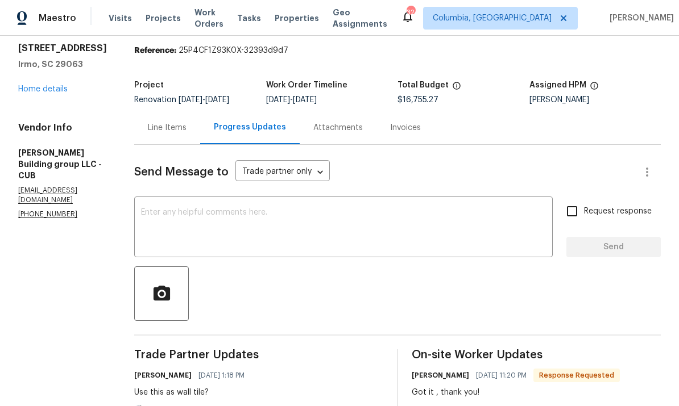
scroll to position [37, 0]
click at [43, 92] on link "Home details" at bounding box center [42, 89] width 49 height 8
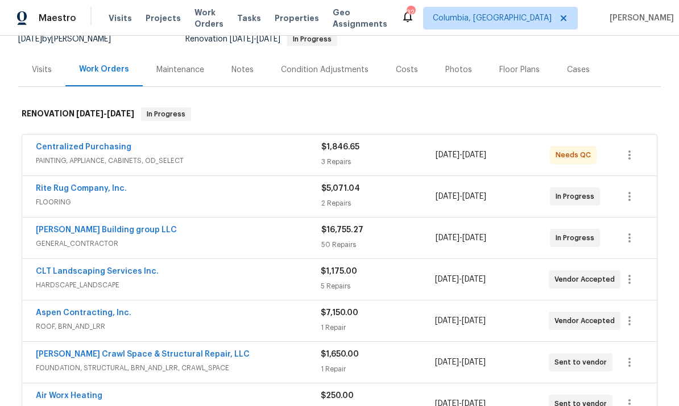
scroll to position [120, 0]
click at [106, 231] on link "[PERSON_NAME] Building group LLC" at bounding box center [106, 230] width 141 height 8
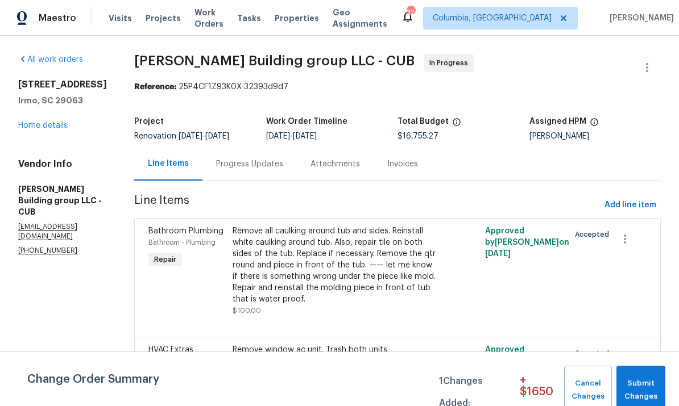
click at [242, 165] on div "Progress Updates" at bounding box center [249, 164] width 67 height 11
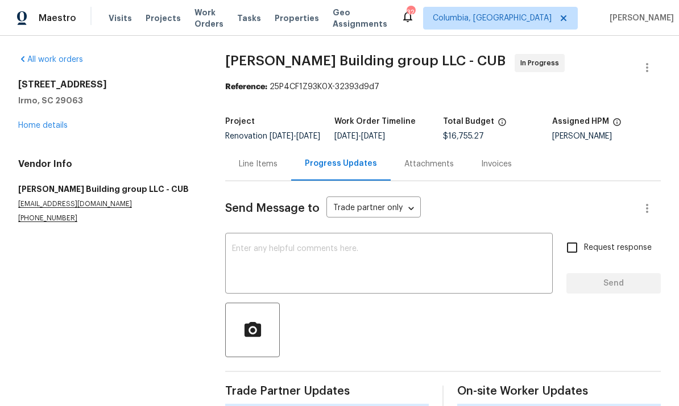
click at [275, 263] on textarea at bounding box center [389, 265] width 314 height 40
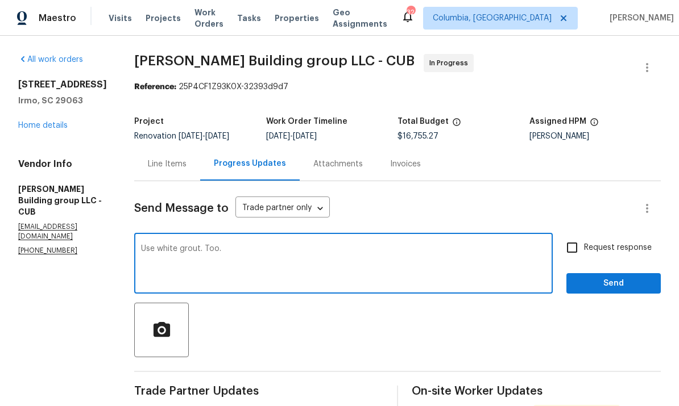
click at [195, 246] on textarea "Use white grout. Too." at bounding box center [343, 265] width 405 height 40
click at [381, 261] on textarea "Use white grout, Too." at bounding box center [343, 265] width 405 height 40
type textarea "Use white grout, Too."
click at [610, 279] on span "Send" at bounding box center [613, 284] width 76 height 14
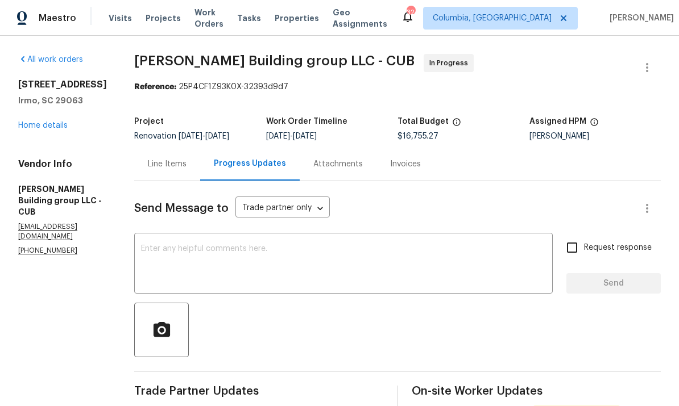
click at [30, 129] on link "Home details" at bounding box center [42, 126] width 49 height 8
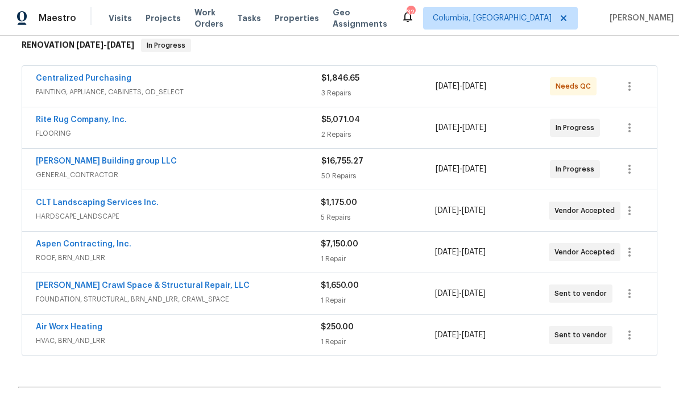
scroll to position [189, 0]
click at [127, 198] on link "CLT Landscaping Services Inc." at bounding box center [97, 202] width 123 height 8
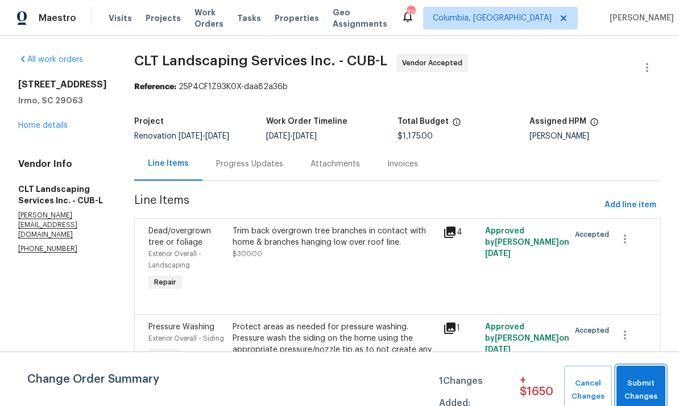
click at [638, 397] on span "Submit Changes" at bounding box center [641, 390] width 38 height 26
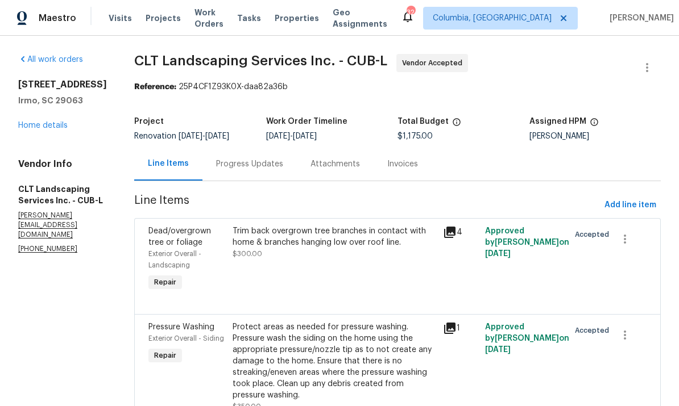
click at [250, 164] on div "Progress Updates" at bounding box center [249, 164] width 67 height 11
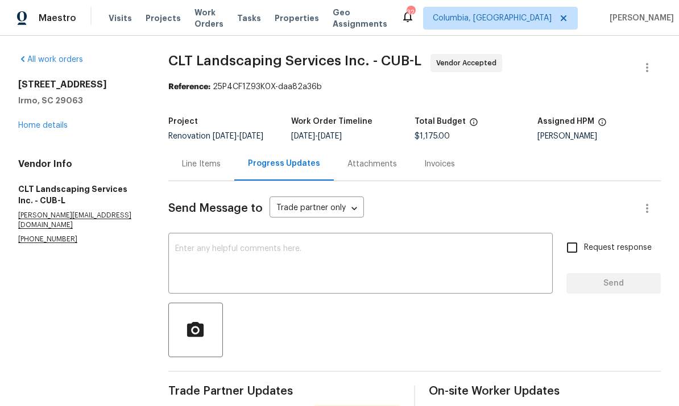
click at [223, 251] on textarea at bounding box center [360, 265] width 371 height 40
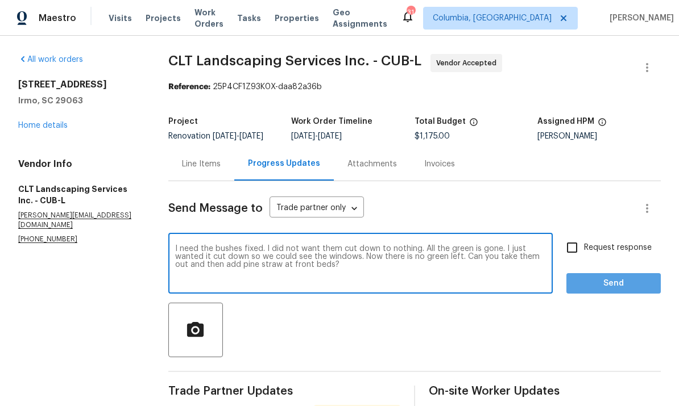
type textarea "I need the bushes fixed. I did not want them cut down to nothing. All the green…"
click at [608, 288] on span "Send" at bounding box center [613, 284] width 76 height 14
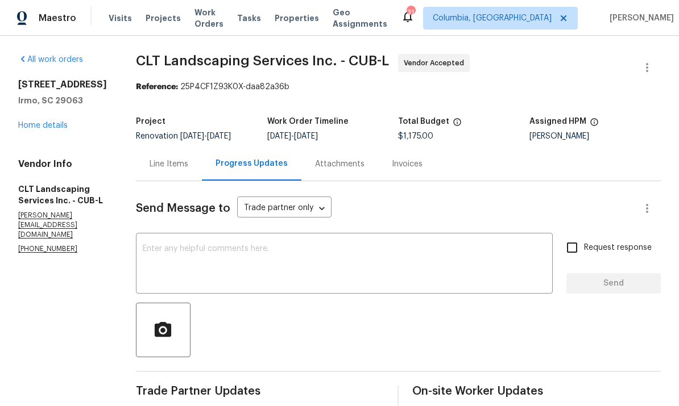
click at [39, 129] on link "Home details" at bounding box center [42, 126] width 49 height 8
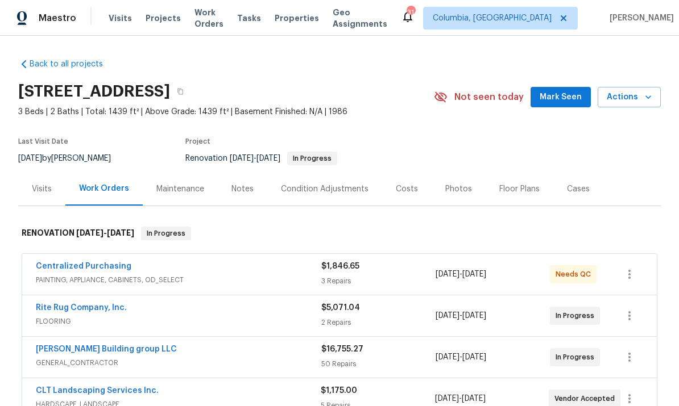
click at [250, 194] on div "Notes" at bounding box center [242, 189] width 22 height 11
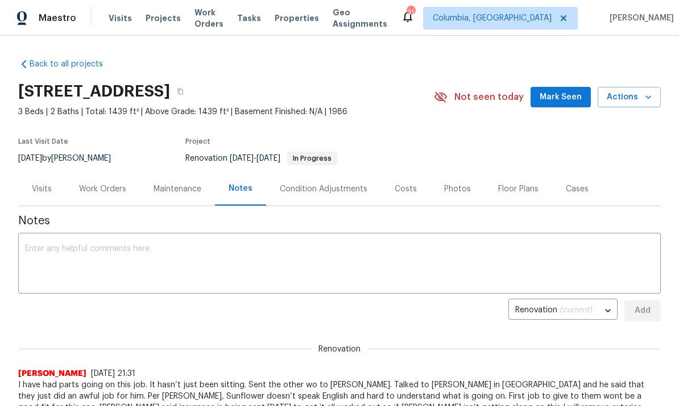
click at [238, 264] on textarea at bounding box center [339, 265] width 629 height 40
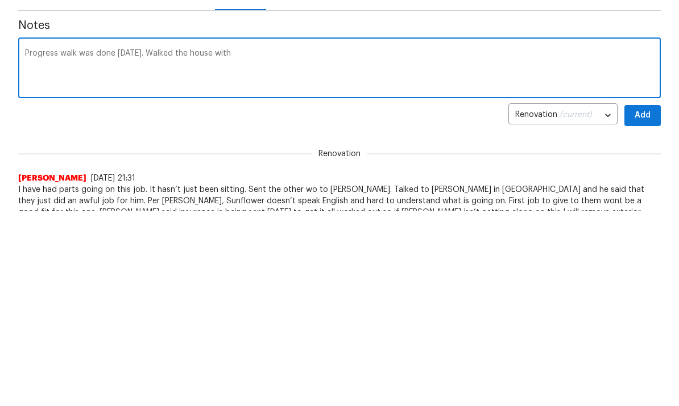
scroll to position [169, 0]
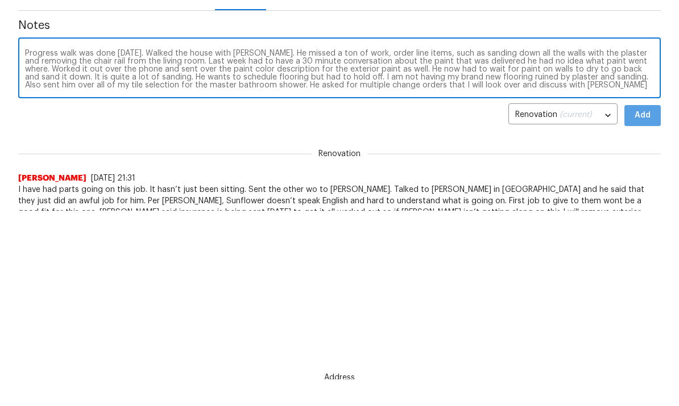
type textarea "Progress walk was done [DATE]. Walked the house with [PERSON_NAME]. He missed a…"
click at [647, 135] on span "Add" at bounding box center [642, 142] width 18 height 14
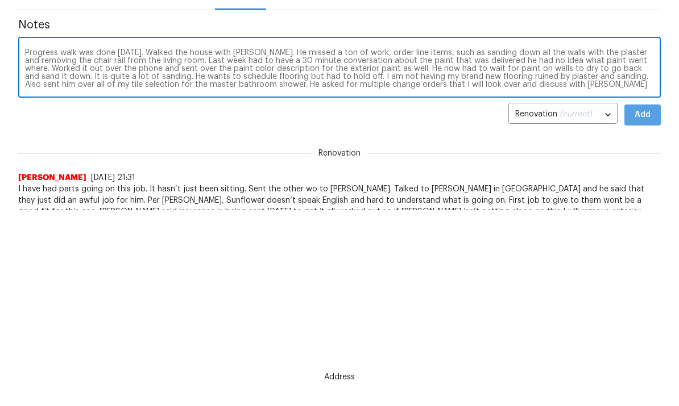
scroll to position [196, 0]
